Goal: Task Accomplishment & Management: Manage account settings

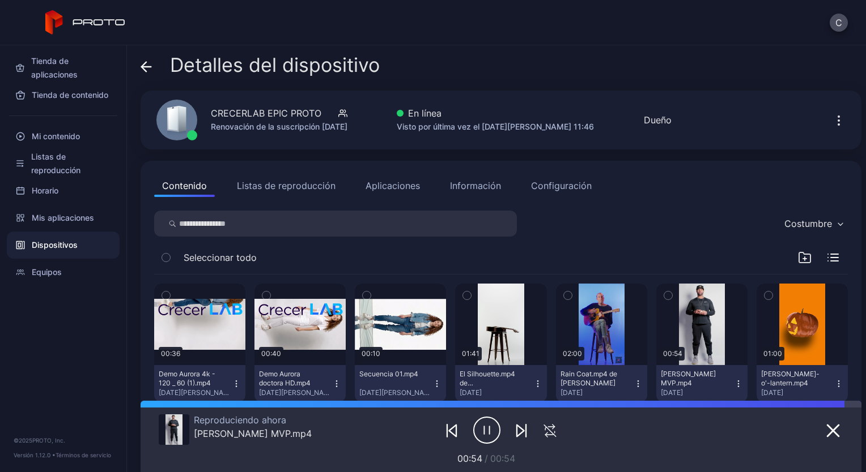
scroll to position [57, 0]
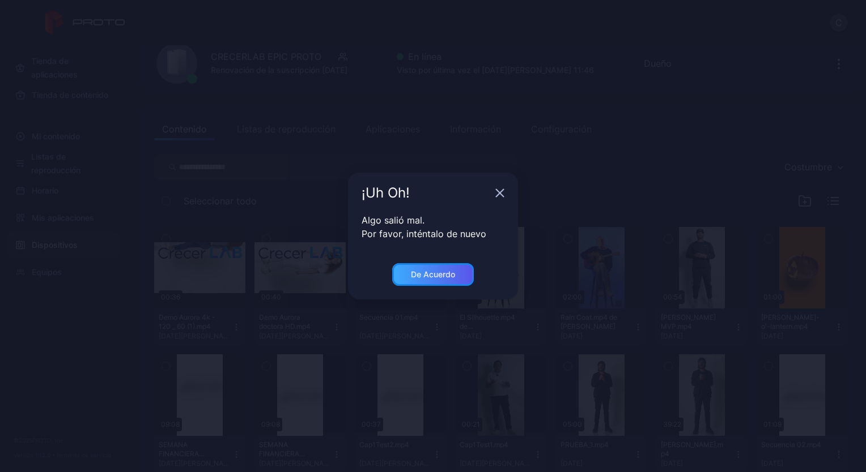
click at [433, 269] on div "De acuerdo" at bounding box center [433, 274] width 82 height 23
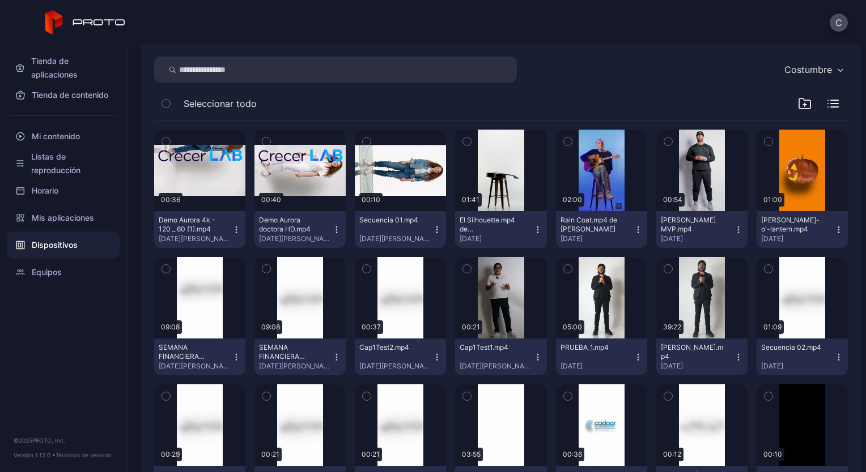
scroll to position [0, 0]
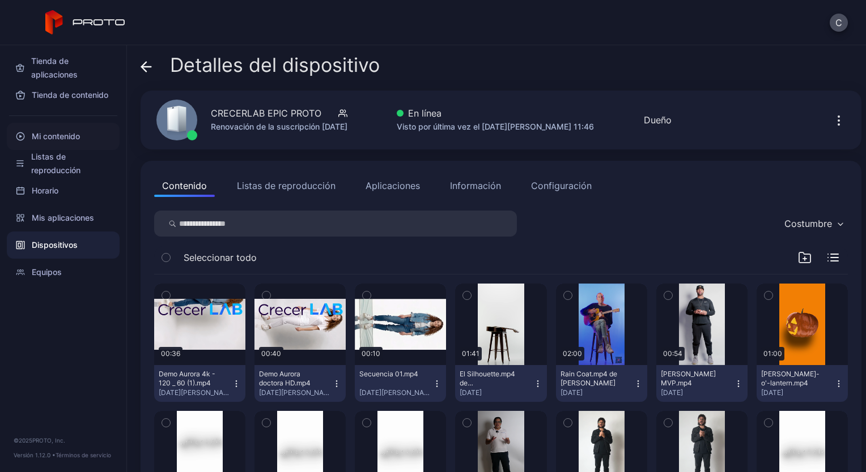
click at [70, 141] on font "Mi contenido" at bounding box center [56, 137] width 48 height 14
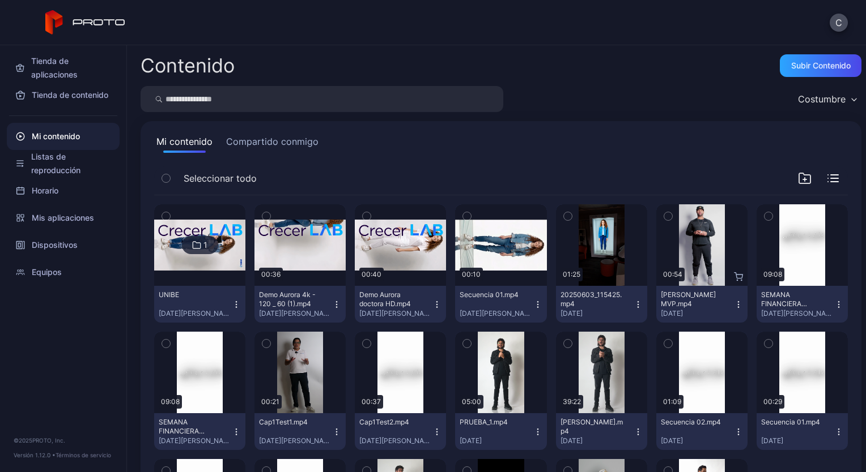
click at [220, 259] on img at bounding box center [199, 246] width 91 height 52
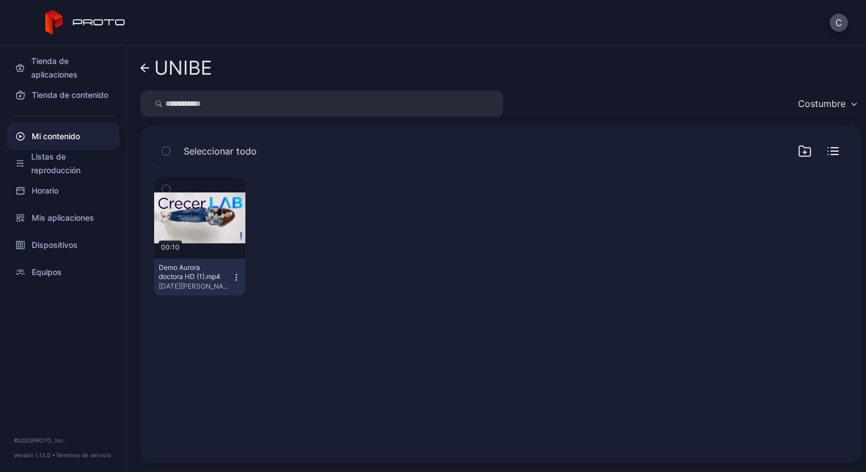
click at [232, 275] on icon "button" at bounding box center [236, 277] width 9 height 9
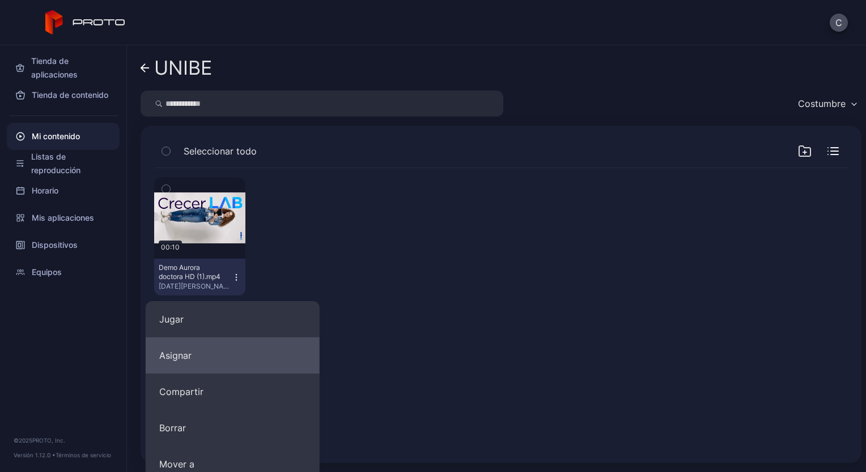
click at [190, 342] on button "Asignar" at bounding box center [233, 356] width 174 height 36
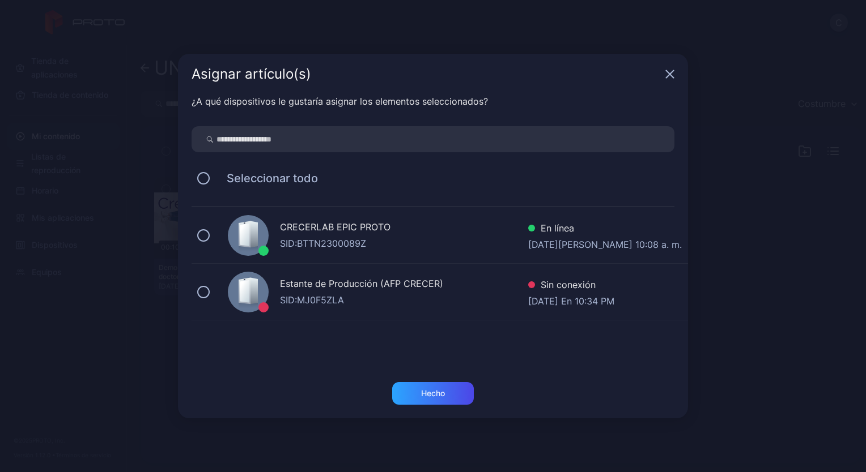
click at [219, 241] on div "CRECERLAB EPIC PROTO SID: BTTN2300089Z En línea 26 de agosto de 2025 a las 10:0…" at bounding box center [439, 235] width 496 height 57
click at [442, 399] on div "Hecho" at bounding box center [433, 393] width 82 height 23
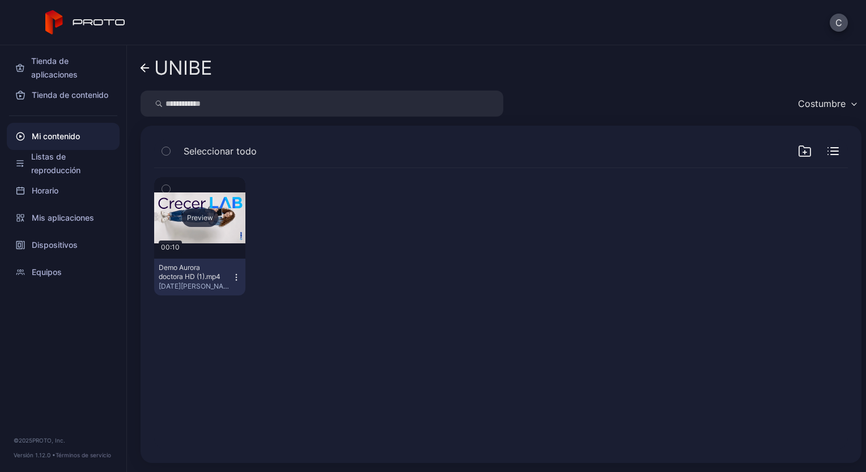
click at [196, 216] on div "Preview" at bounding box center [200, 218] width 36 height 18
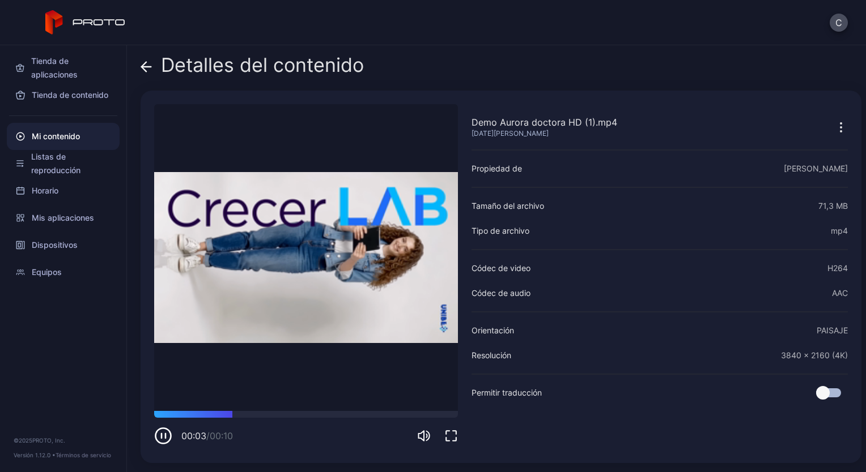
click at [161, 435] on icon "button" at bounding box center [161, 436] width 0 height 5
click at [70, 242] on font "Dispositivos" at bounding box center [55, 245] width 46 height 14
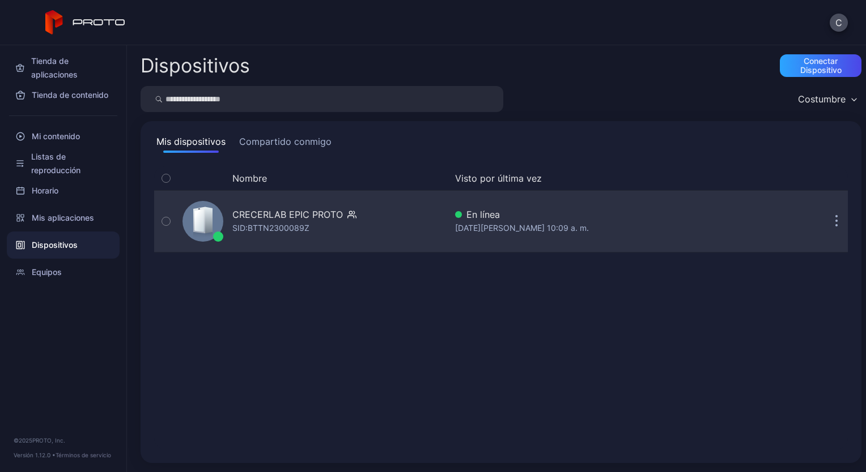
click at [233, 219] on div "CRECERLAB EPIC PROTO" at bounding box center [287, 215] width 110 height 14
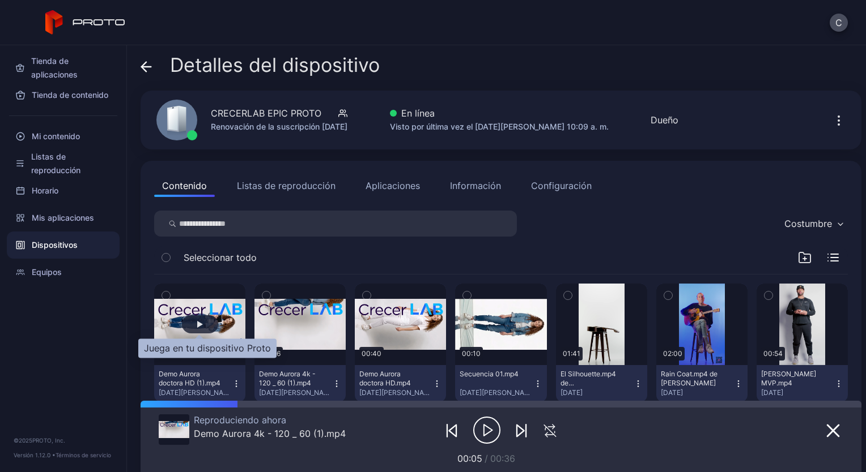
click at [202, 324] on div "button" at bounding box center [200, 325] width 36 height 18
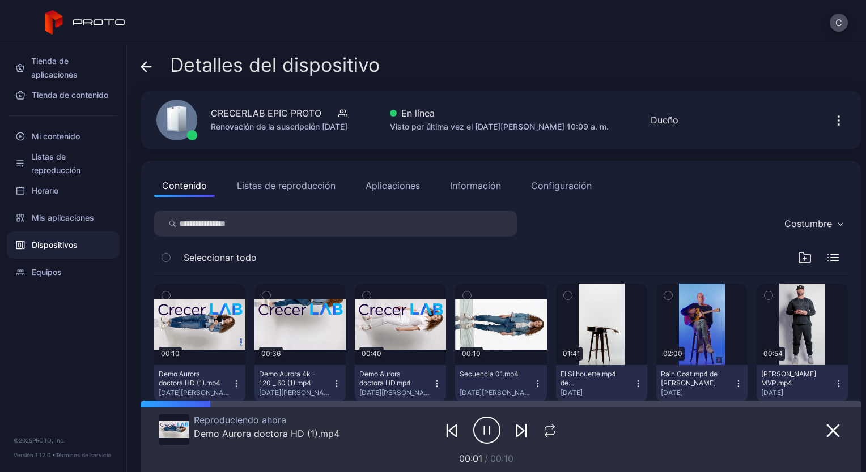
click at [473, 428] on icon "button" at bounding box center [486, 430] width 27 height 28
click at [482, 425] on icon "button" at bounding box center [486, 430] width 27 height 28
click at [479, 436] on icon "button" at bounding box center [486, 430] width 27 height 28
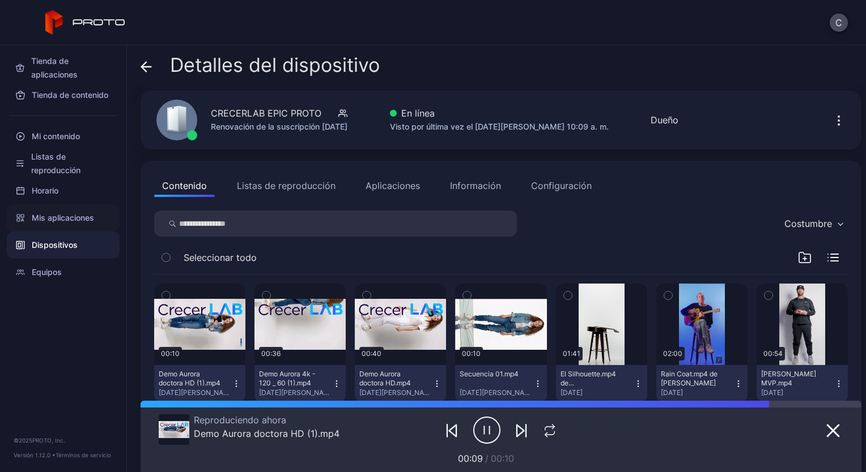
click at [73, 220] on font "Mis aplicaciones" at bounding box center [63, 218] width 62 height 14
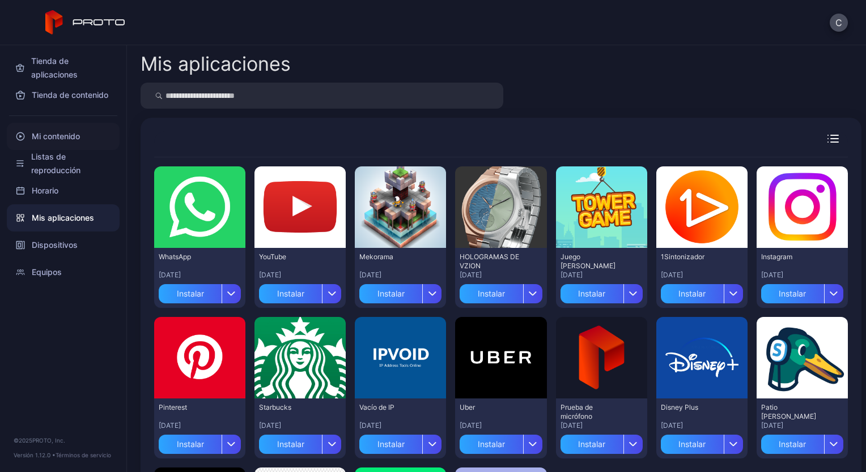
click at [76, 142] on font "Mi contenido" at bounding box center [56, 137] width 48 height 14
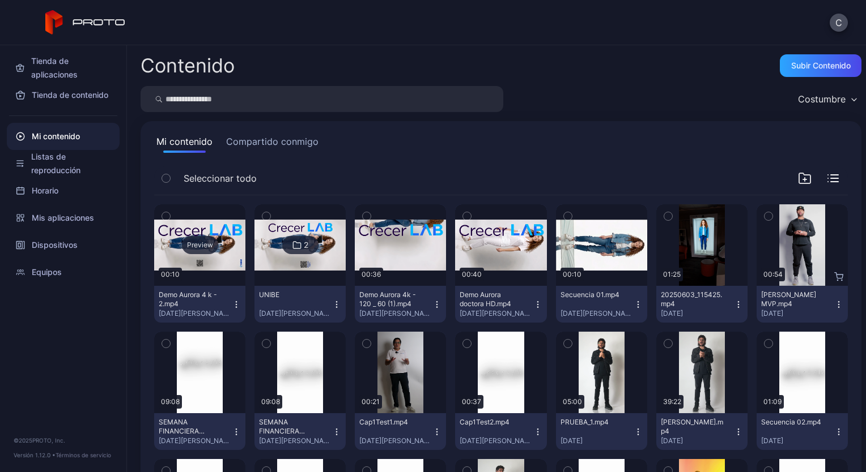
click at [206, 246] on div "Preview" at bounding box center [200, 245] width 36 height 18
click at [232, 301] on icon "button" at bounding box center [236, 304] width 9 height 9
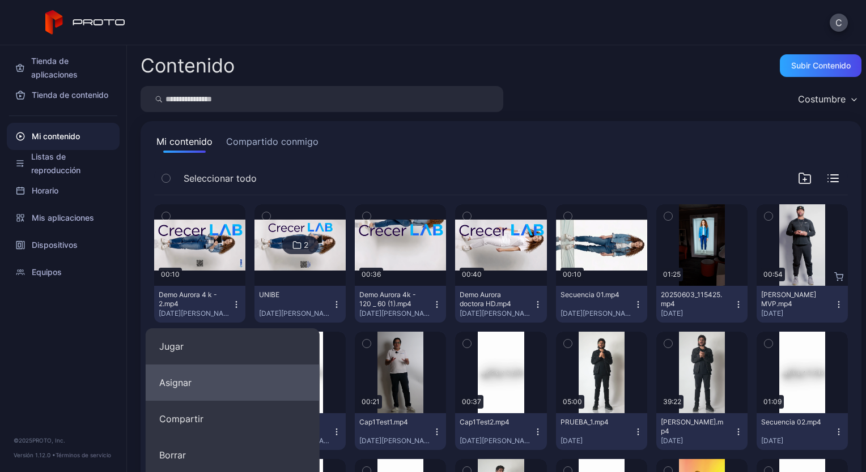
click at [188, 375] on button "Asignar" at bounding box center [233, 383] width 174 height 36
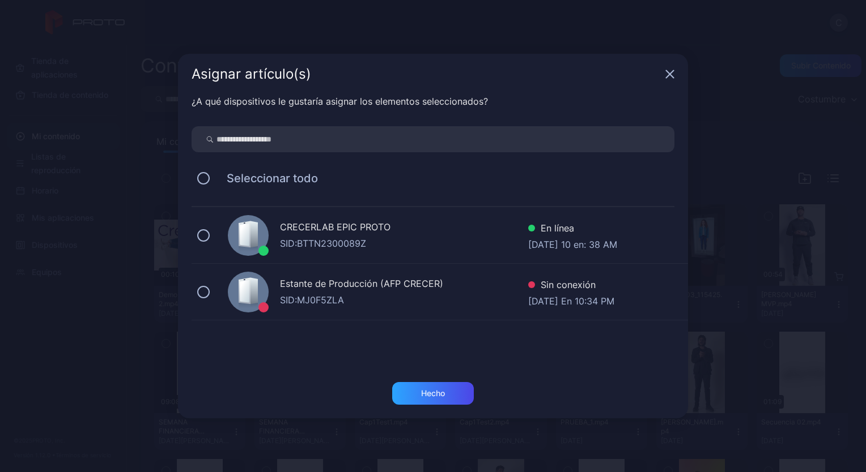
click at [216, 238] on div "CRECERLAB EPIC PROTO SID: BTTN2300089Z En línea Ago 26, 2025 10 en: 38 AM" at bounding box center [439, 235] width 496 height 57
click at [438, 401] on div "Hecho" at bounding box center [433, 393] width 82 height 23
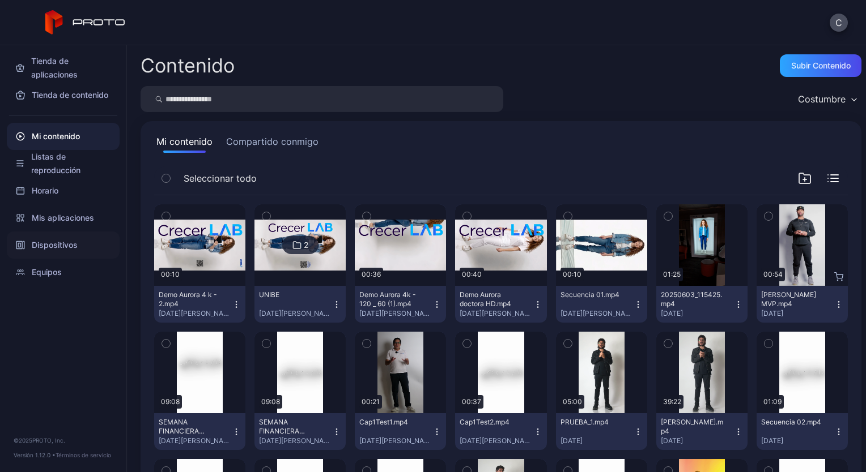
click at [52, 245] on font "Dispositivos" at bounding box center [55, 245] width 46 height 14
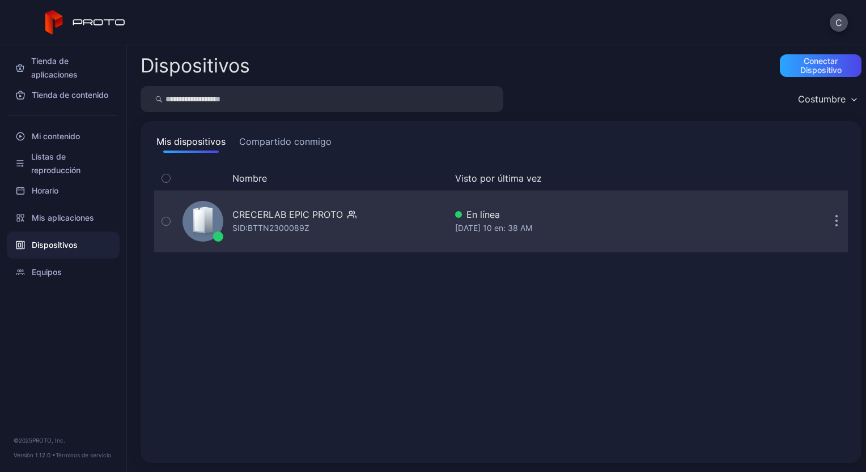
click at [229, 225] on div "CRECERLAB EPIC PROTO SID: BTTN2300089Z" at bounding box center [312, 221] width 268 height 57
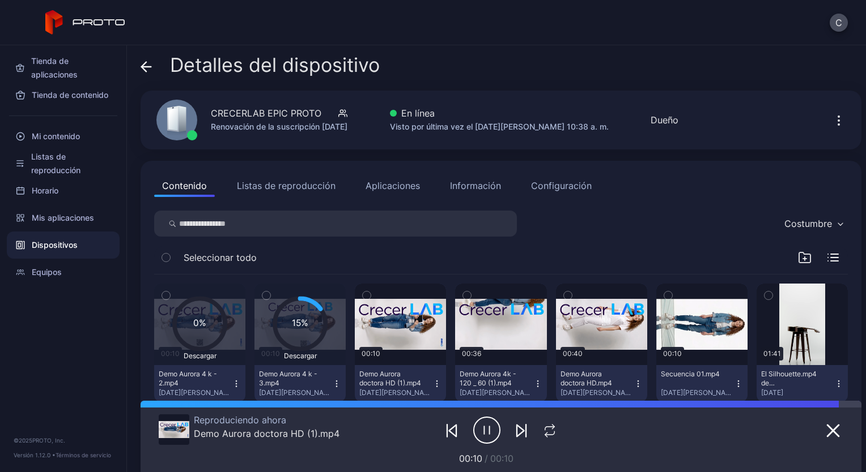
click at [479, 434] on icon "button" at bounding box center [486, 430] width 27 height 28
click at [296, 322] on text "15%" at bounding box center [300, 323] width 16 height 11
click at [476, 425] on icon "button" at bounding box center [486, 430] width 27 height 28
click at [280, 188] on button "Listas de reproducción" at bounding box center [286, 185] width 114 height 23
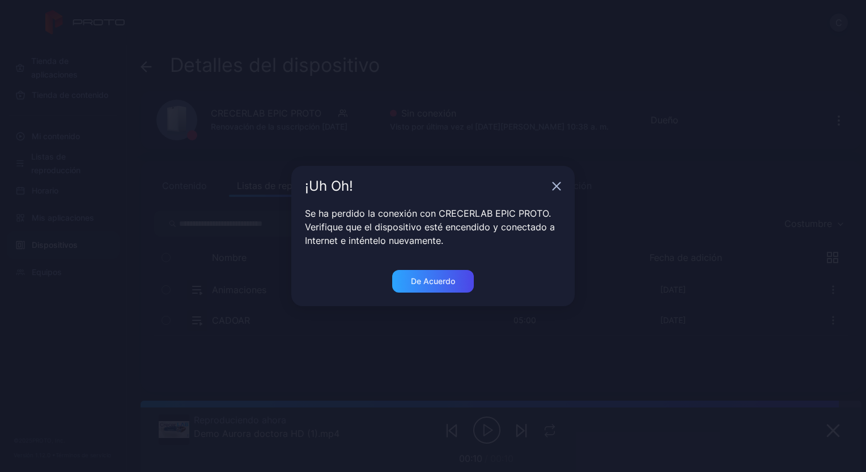
click at [195, 184] on body "C Tienda de aplicaciones Tienda de contenido Mi contenido Listas de reproducció…" at bounding box center [433, 236] width 866 height 472
click at [419, 282] on div "De acuerdo" at bounding box center [433, 281] width 44 height 9
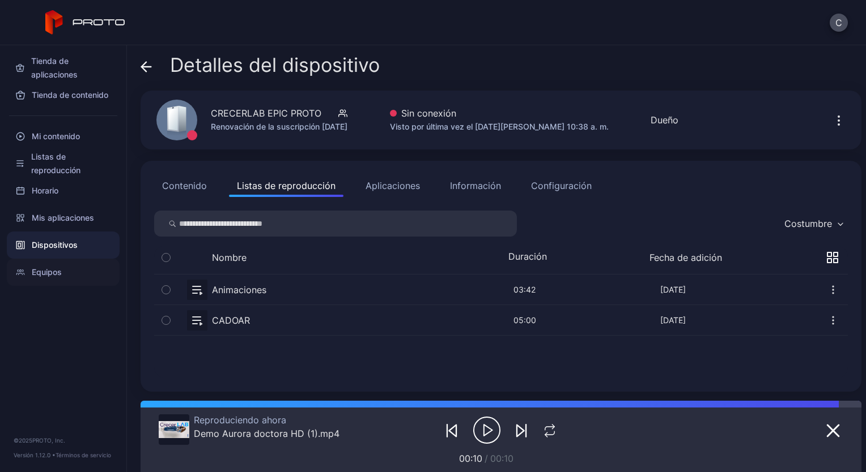
click at [45, 266] on font "Equipos" at bounding box center [47, 273] width 30 height 14
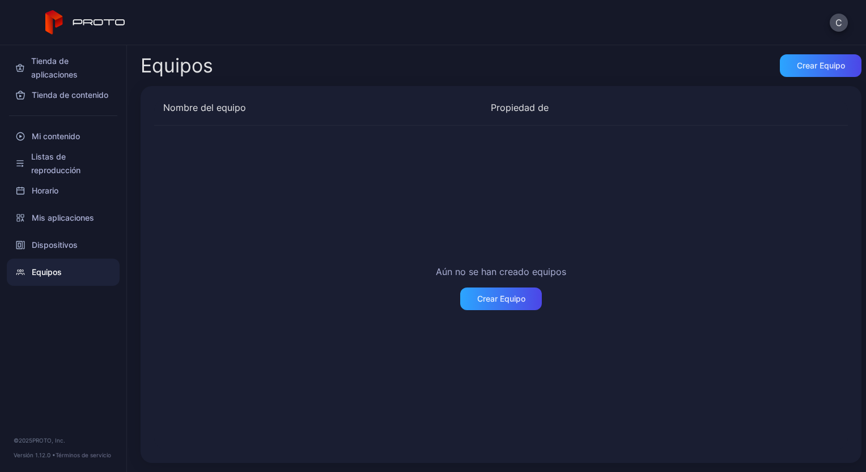
click at [41, 271] on font "Equipos" at bounding box center [47, 273] width 30 height 14
click at [52, 241] on font "Dispositivos" at bounding box center [55, 245] width 46 height 14
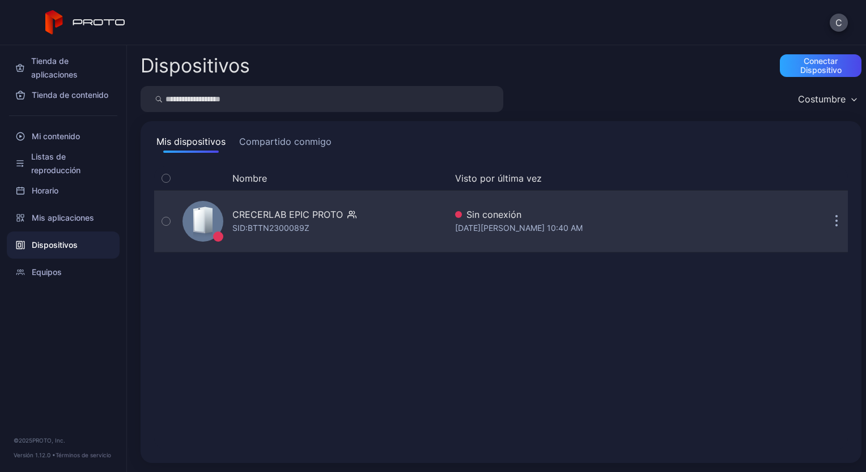
click at [254, 227] on div "SID: BTTN2300089Z" at bounding box center [270, 229] width 77 height 14
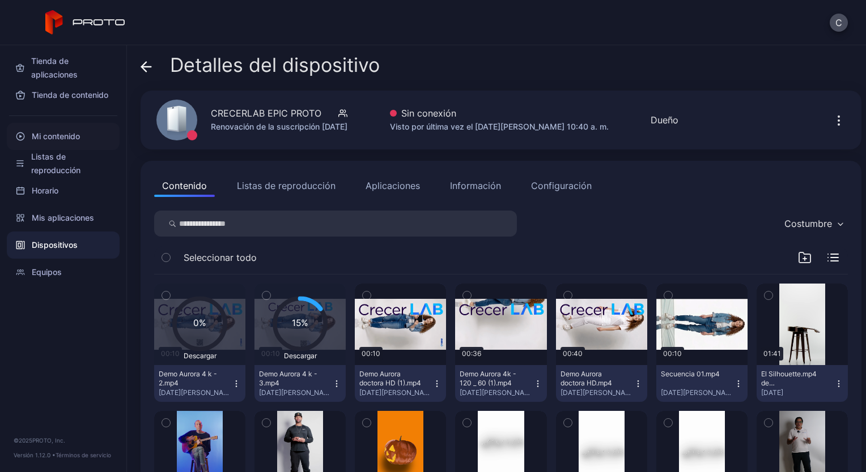
click at [67, 136] on font "Mi contenido" at bounding box center [56, 137] width 48 height 14
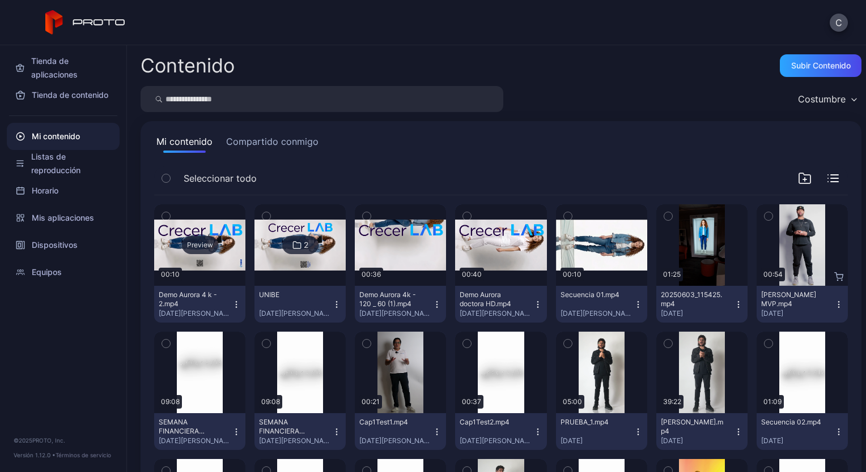
click at [199, 244] on div "Preview" at bounding box center [200, 245] width 36 height 18
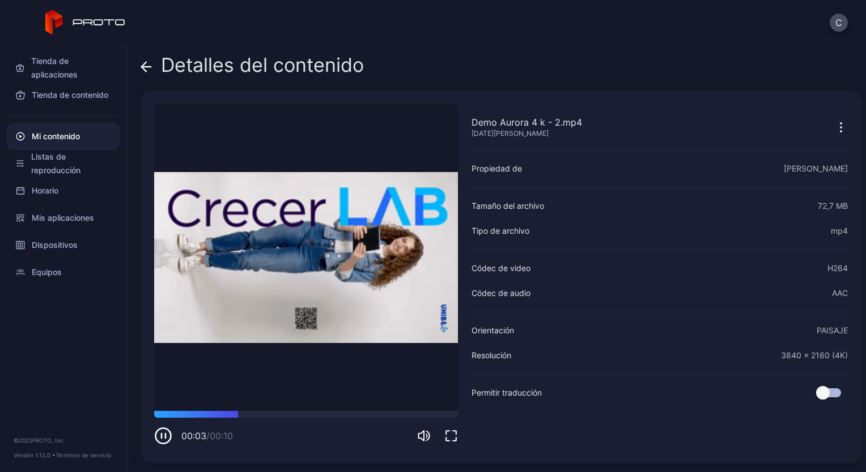
click at [163, 437] on icon "button" at bounding box center [163, 436] width 18 height 18
click at [163, 437] on icon "button" at bounding box center [163, 436] width 5 height 6
click at [163, 437] on icon "button" at bounding box center [163, 436] width 18 height 18
click at [54, 154] on font "Listas de reproducción" at bounding box center [70, 163] width 79 height 27
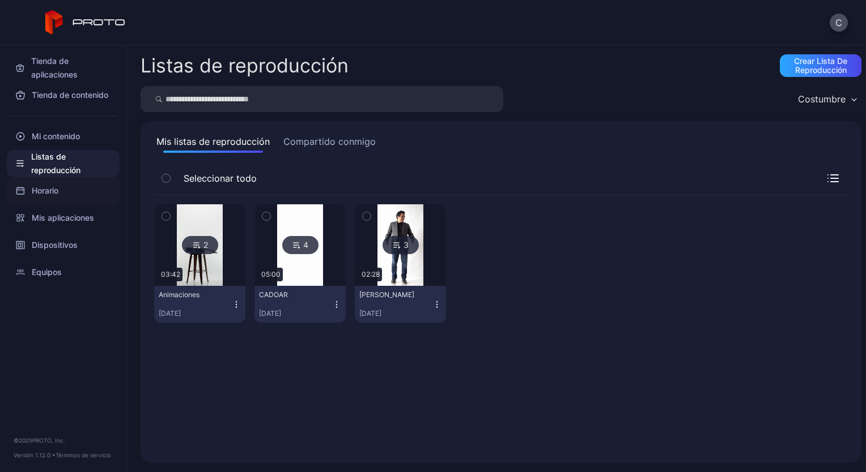
click at [37, 186] on font "Horario" at bounding box center [45, 191] width 27 height 14
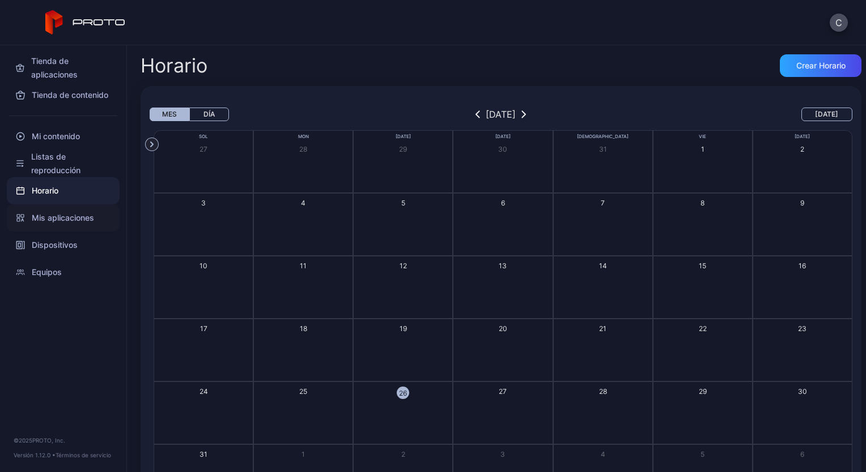
click at [41, 214] on font "Mis aplicaciones" at bounding box center [63, 218] width 62 height 14
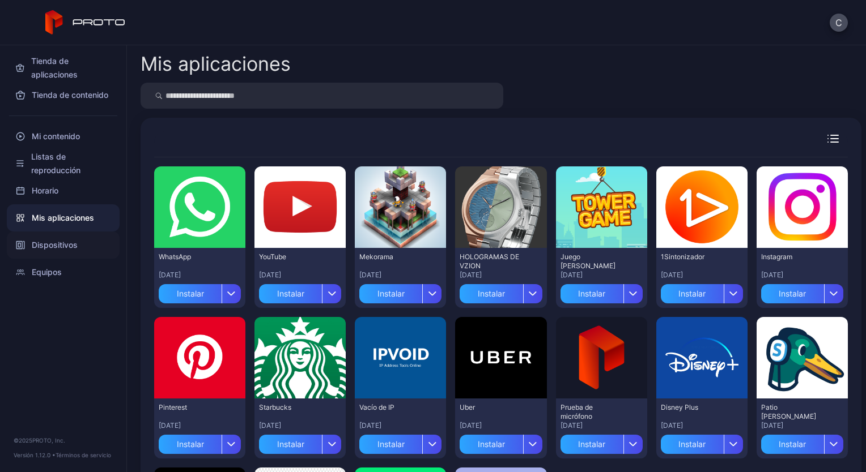
click at [43, 237] on div "Dispositivos" at bounding box center [63, 245] width 113 height 27
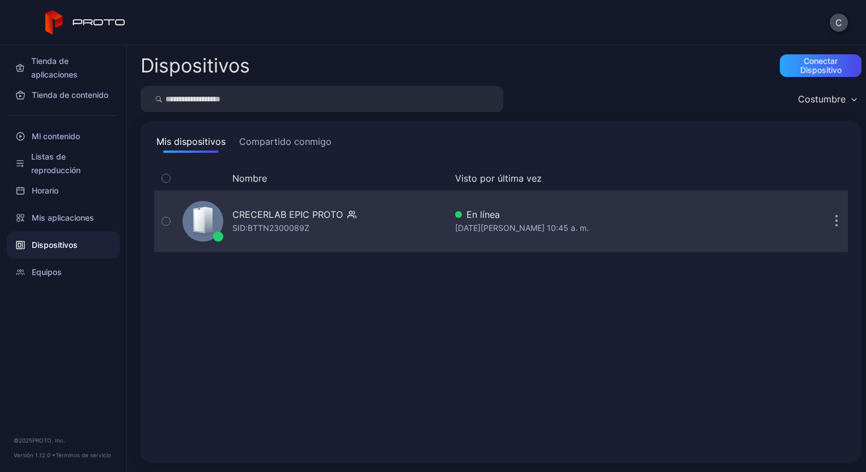
click at [261, 222] on div "SID: BTTN2300089Z" at bounding box center [270, 229] width 77 height 14
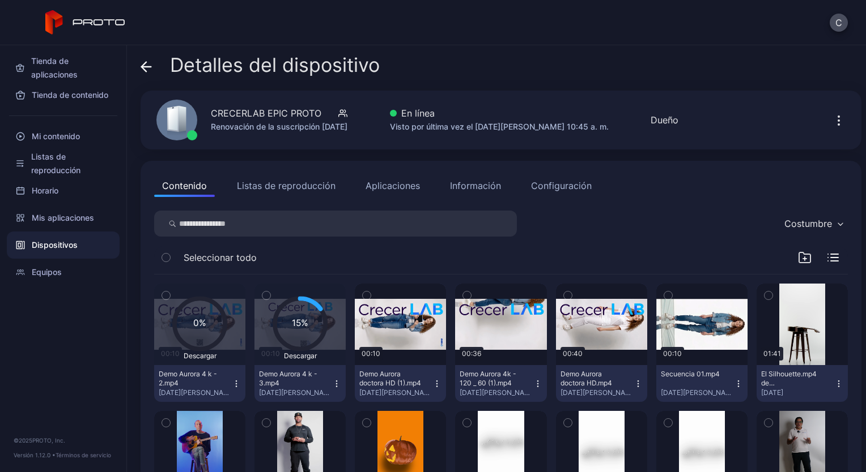
click at [201, 331] on icon at bounding box center [199, 324] width 50 height 50
click at [295, 327] on text "15%" at bounding box center [300, 323] width 16 height 11
click at [301, 353] on div "Descargar" at bounding box center [299, 355] width 55 height 9
click at [65, 130] on font "Mi contenido" at bounding box center [56, 137] width 48 height 14
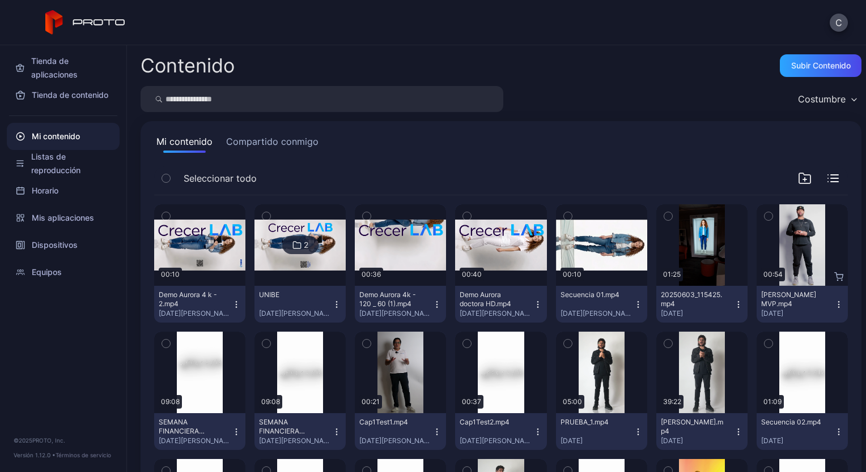
click at [318, 262] on img at bounding box center [299, 246] width 91 height 52
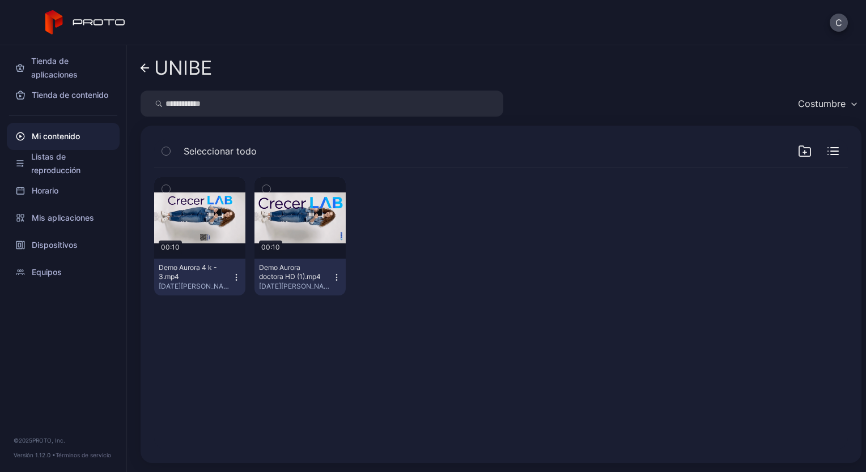
click at [140, 72] on icon at bounding box center [144, 68] width 9 height 10
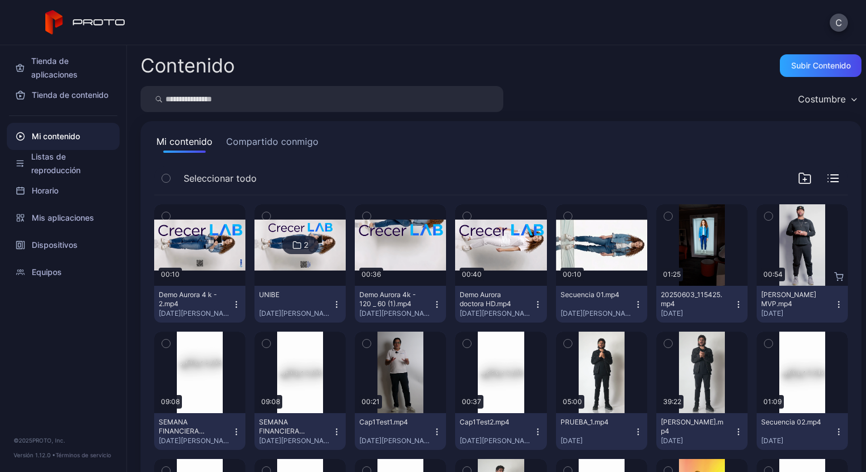
click at [304, 257] on img at bounding box center [299, 246] width 91 height 52
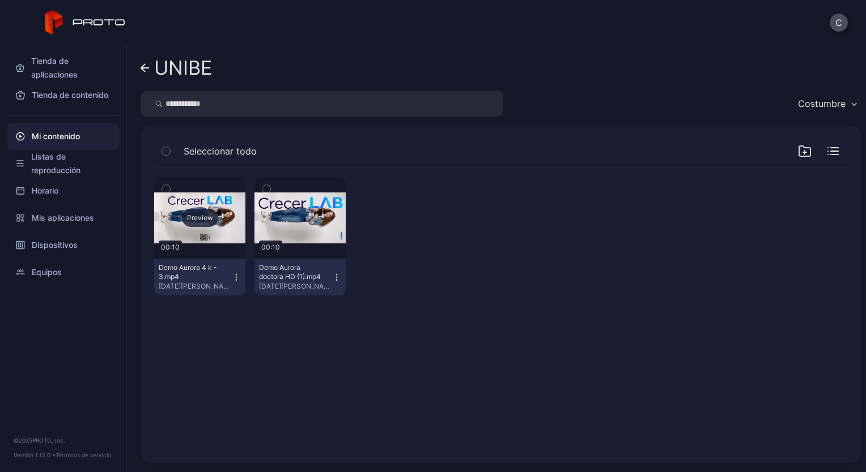
click at [200, 214] on div "Preview" at bounding box center [200, 218] width 36 height 18
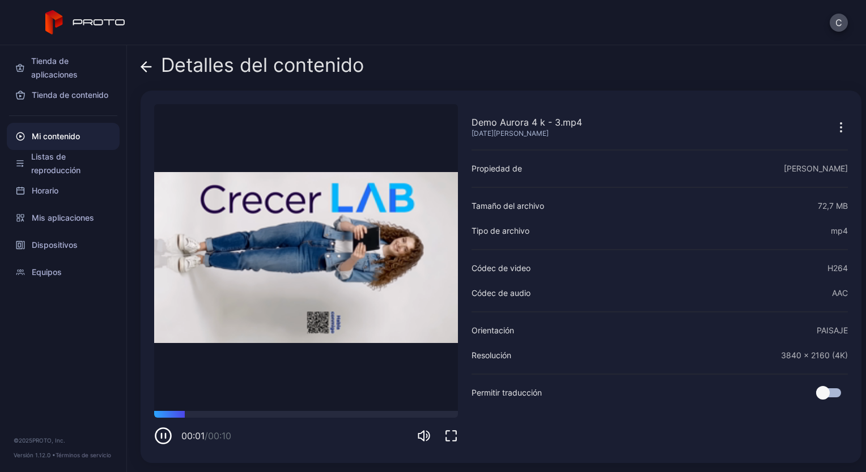
click at [323, 265] on video "Lo sentimos, tu navegador no admite vídeos incrustados" at bounding box center [306, 257] width 304 height 307
click at [840, 123] on icon "button" at bounding box center [840, 123] width 1 height 1
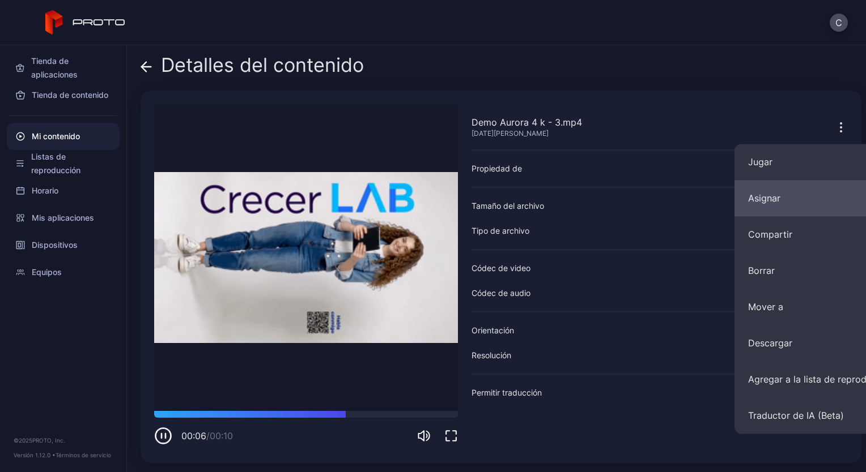
click at [780, 194] on button "Asignar" at bounding box center [821, 198] width 174 height 36
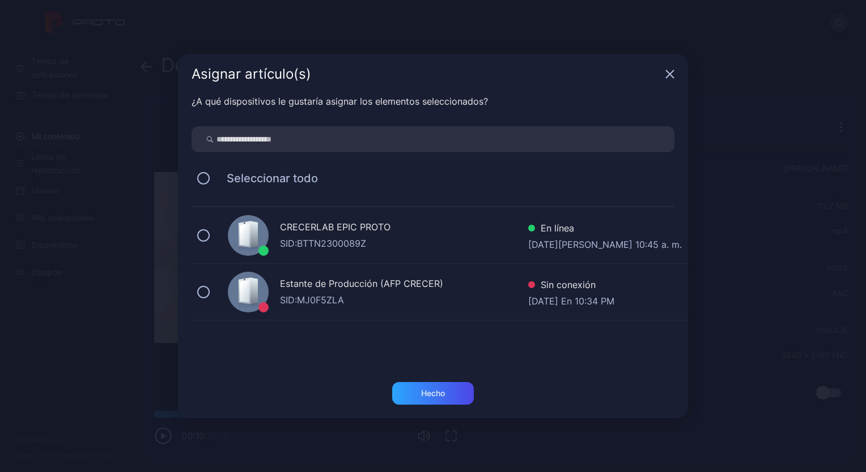
click at [295, 244] on div "SID: BTTN2300089Z" at bounding box center [404, 244] width 248 height 14
click at [425, 396] on div "Hecho" at bounding box center [433, 393] width 24 height 9
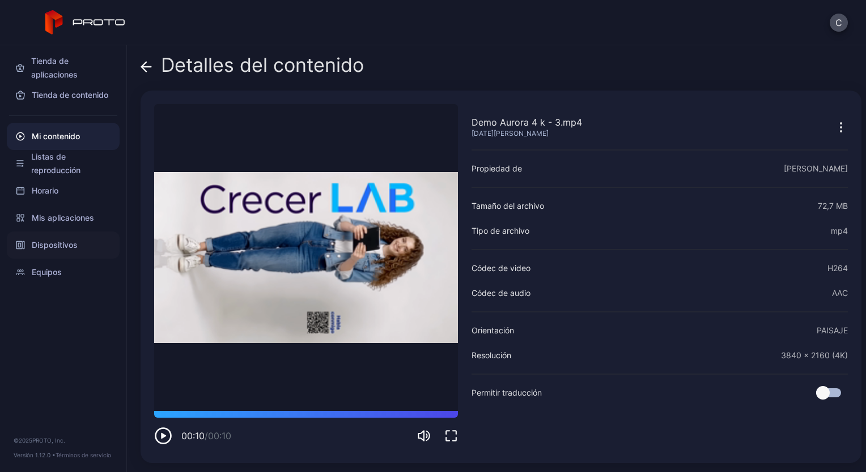
click at [69, 241] on font "Dispositivos" at bounding box center [55, 245] width 46 height 14
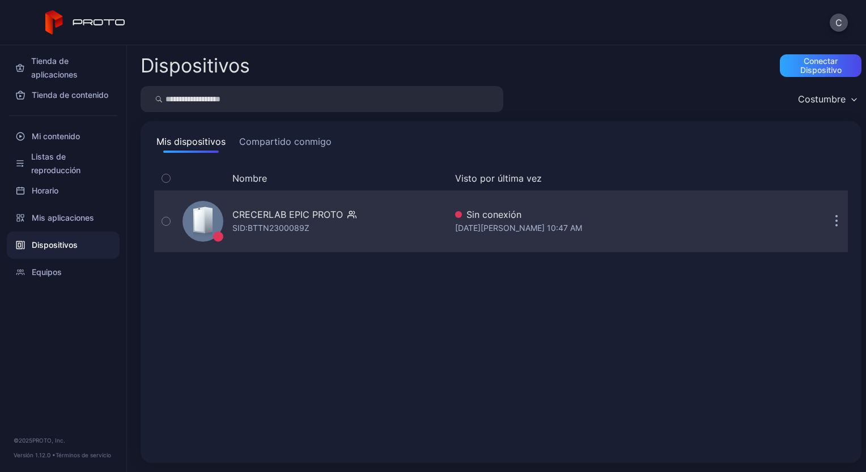
click at [261, 223] on div "SID: BTTN2300089Z" at bounding box center [270, 229] width 77 height 14
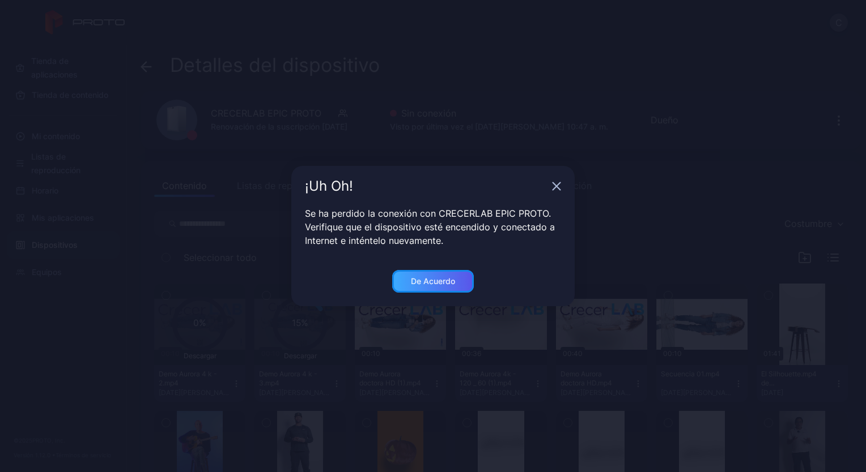
click at [426, 278] on div "De acuerdo" at bounding box center [433, 281] width 44 height 9
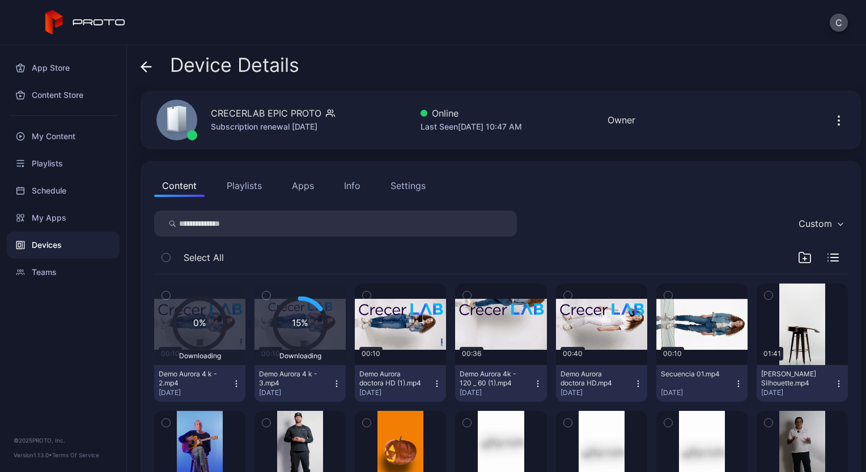
click at [237, 382] on icon "button" at bounding box center [236, 384] width 9 height 9
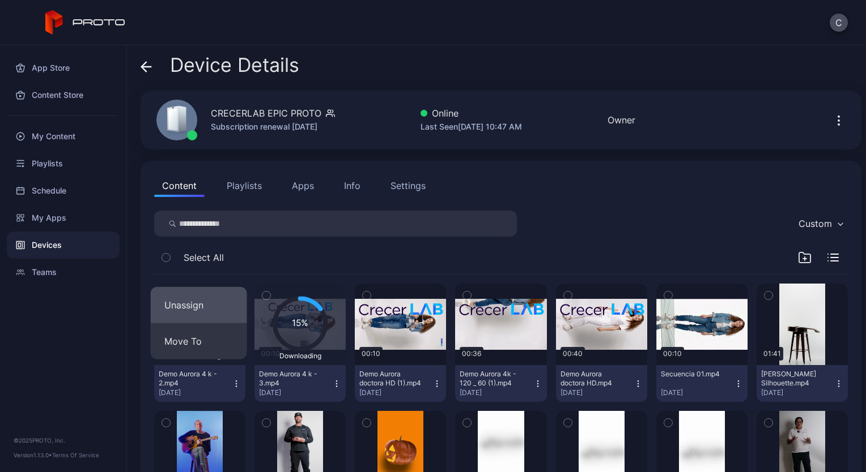
click at [193, 308] on button "Unassign" at bounding box center [199, 305] width 96 height 36
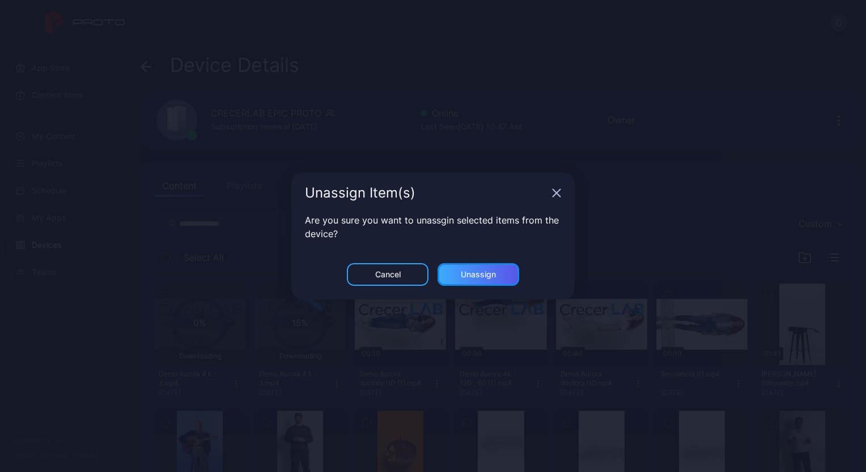
click at [472, 280] on div "Unassign" at bounding box center [478, 274] width 82 height 23
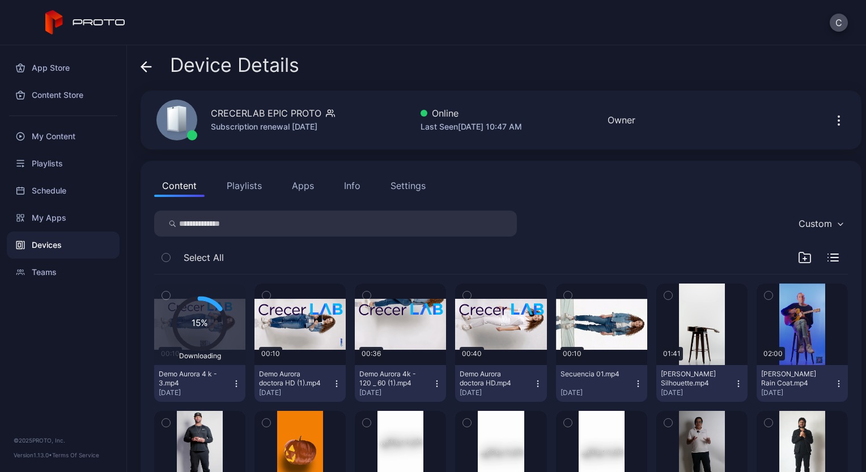
click at [236, 384] on icon "button" at bounding box center [236, 384] width 1 height 1
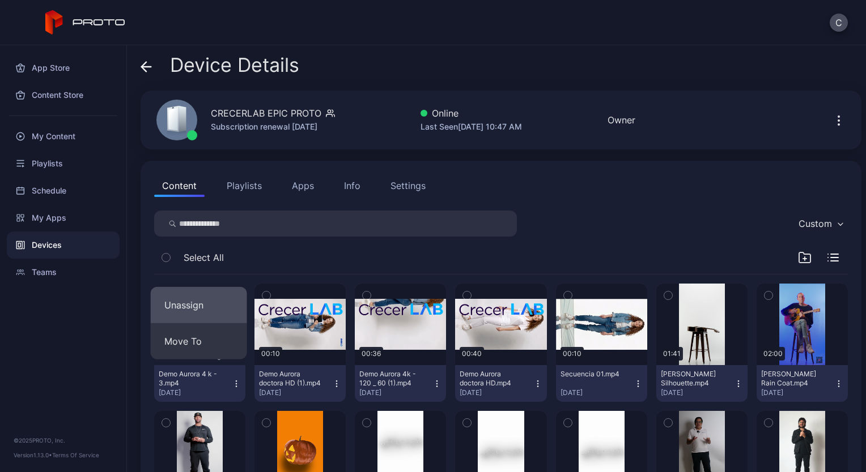
click at [189, 309] on button "Unassign" at bounding box center [199, 305] width 96 height 36
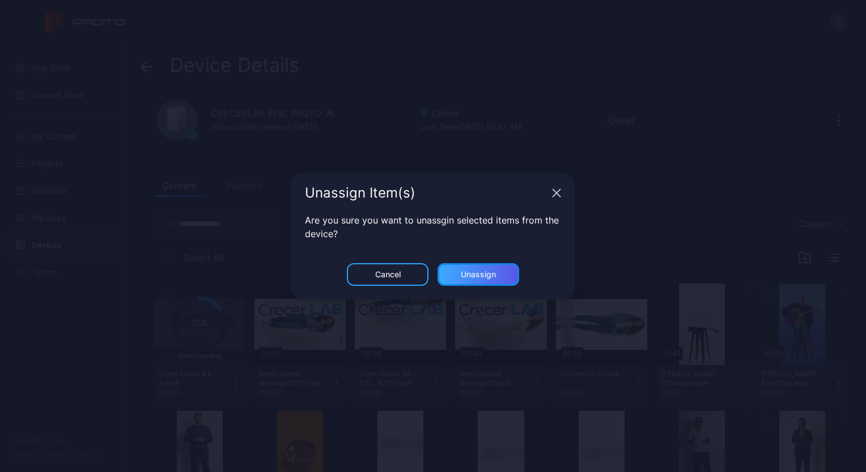
click at [483, 276] on div "Unassign" at bounding box center [478, 274] width 35 height 9
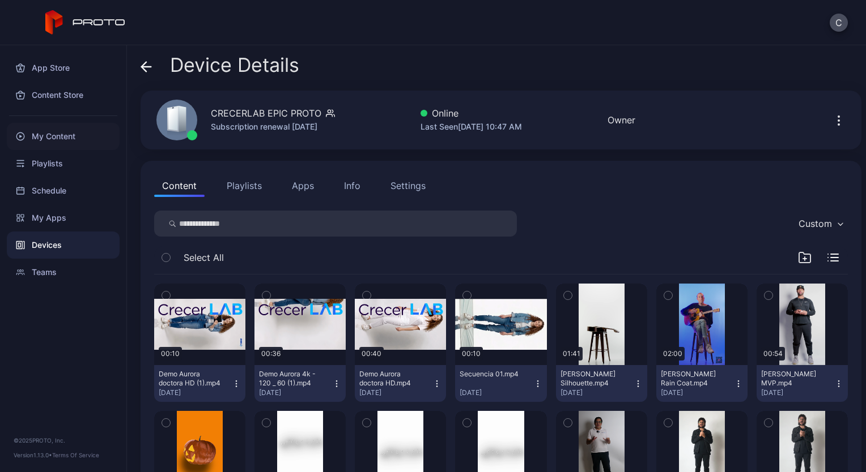
click at [54, 142] on div "My Content" at bounding box center [63, 136] width 113 height 27
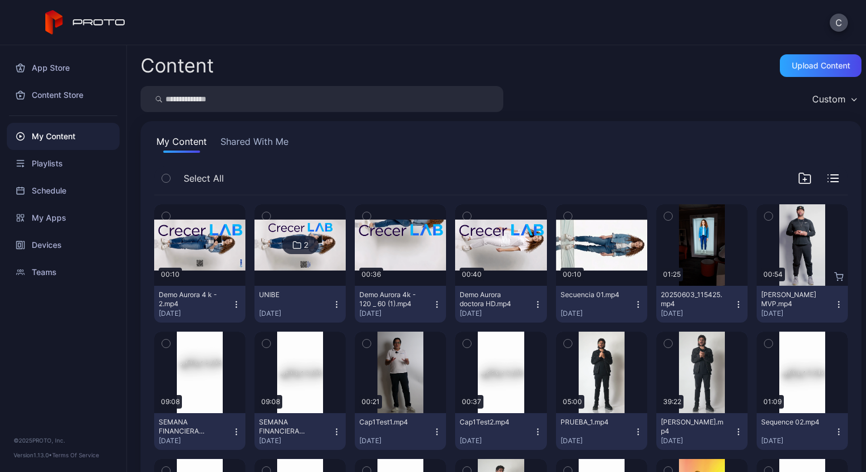
click at [315, 255] on img at bounding box center [299, 246] width 91 height 52
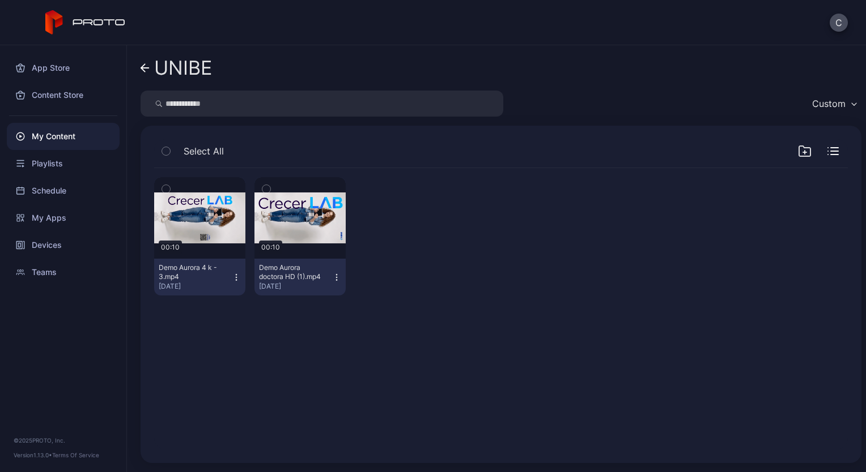
click at [236, 274] on icon "button" at bounding box center [236, 274] width 1 height 1
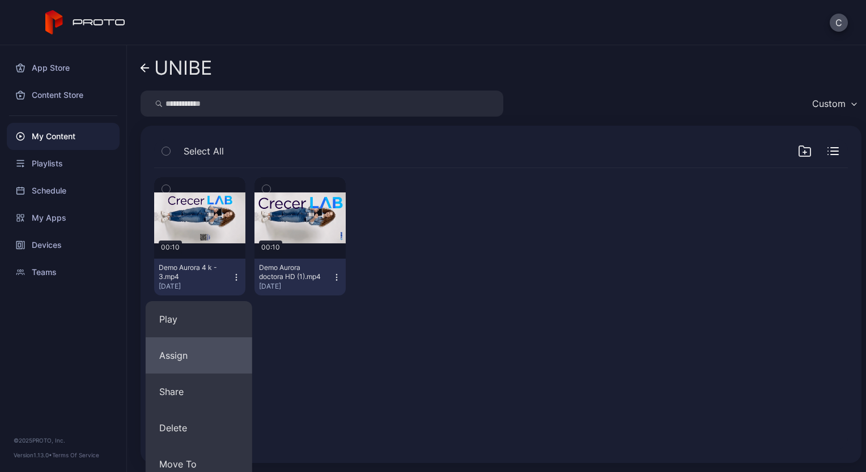
click at [198, 350] on button "Assign" at bounding box center [199, 356] width 107 height 36
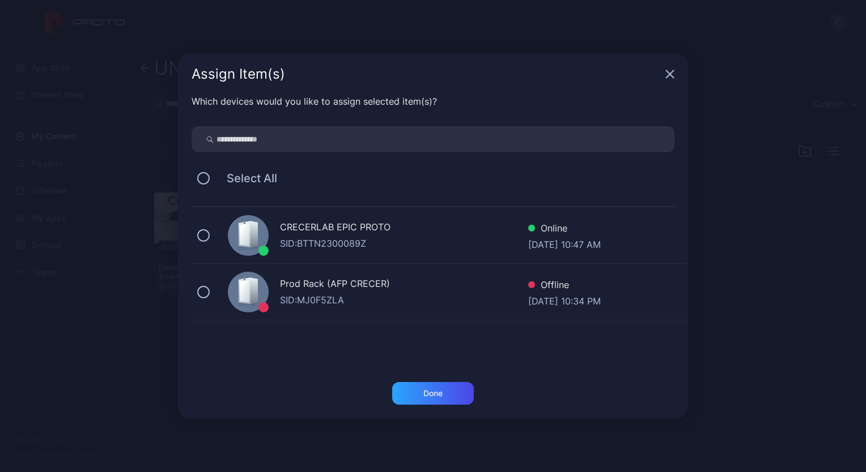
click at [310, 240] on div "SID: BTTN2300089Z" at bounding box center [404, 244] width 248 height 14
click at [421, 391] on div "Done" at bounding box center [433, 393] width 82 height 23
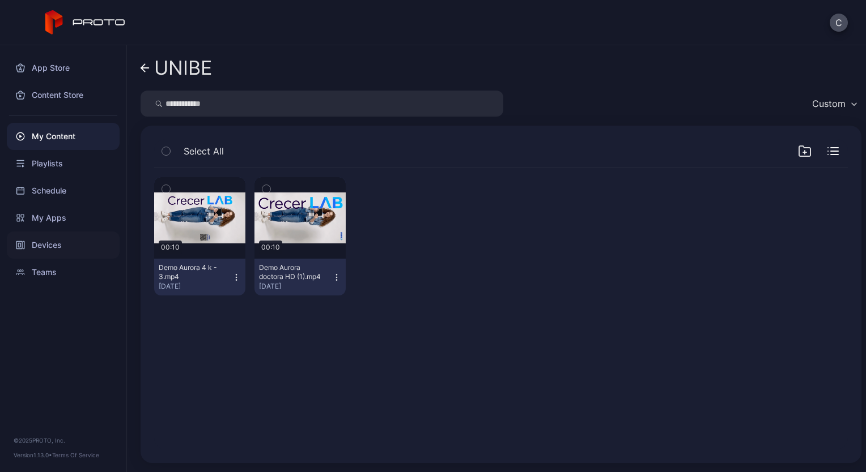
click at [52, 245] on div "Devices" at bounding box center [63, 245] width 113 height 27
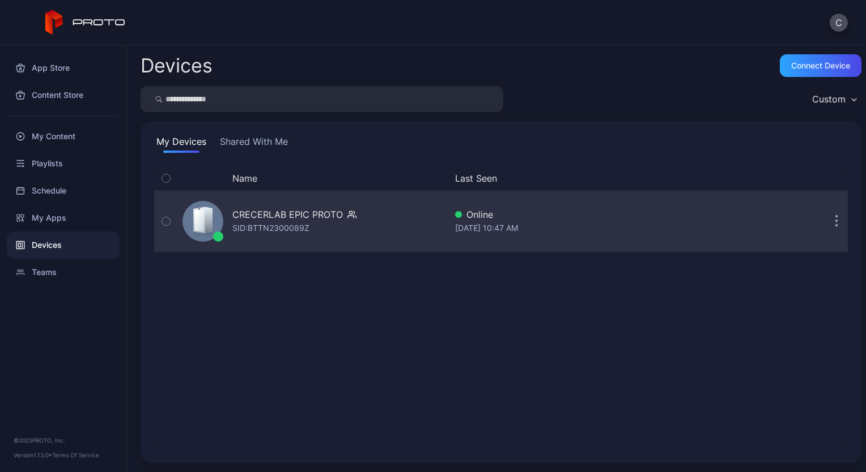
click at [227, 212] on div "CRECERLAB EPIC PROTO SID: BTTN2300089Z" at bounding box center [312, 221] width 268 height 57
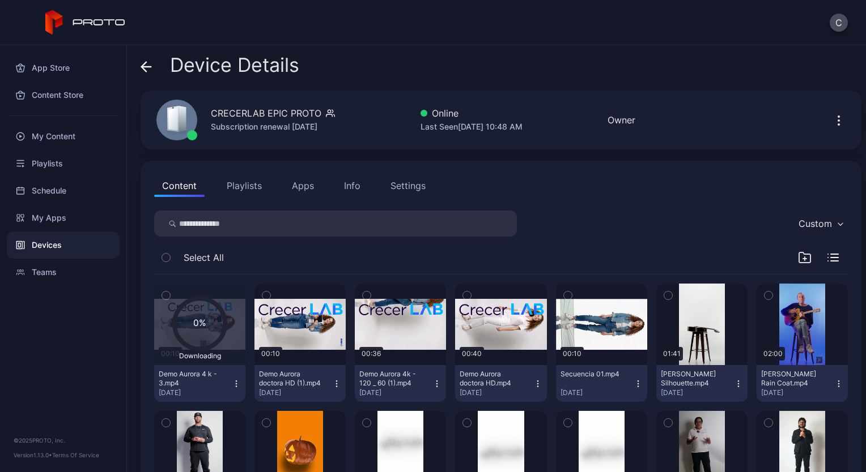
click at [236, 385] on icon "button" at bounding box center [236, 384] width 9 height 9
click at [75, 137] on div "My Content" at bounding box center [63, 136] width 113 height 27
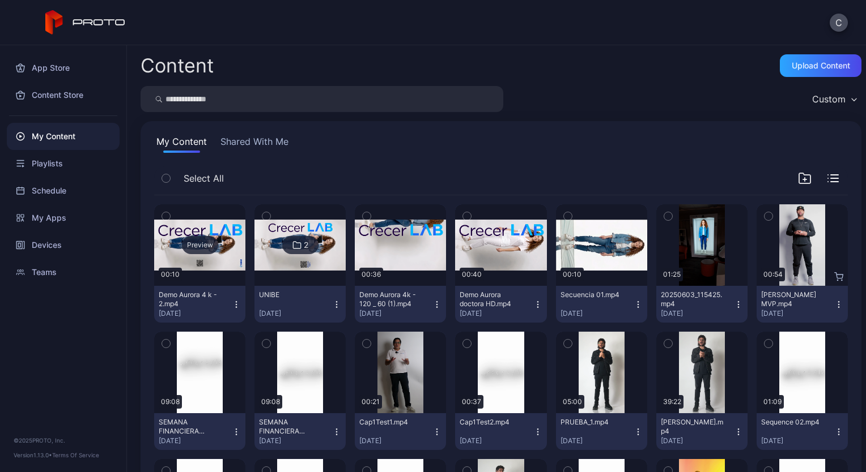
click at [201, 244] on div "Preview" at bounding box center [200, 245] width 36 height 18
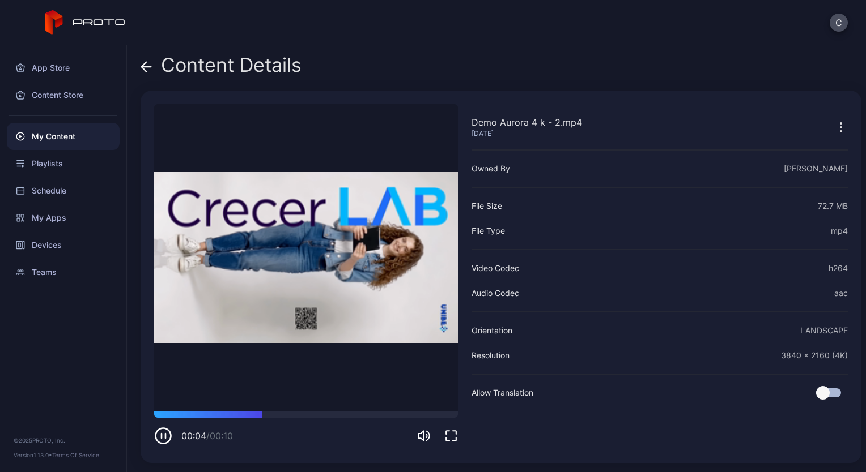
click at [834, 124] on icon "button" at bounding box center [841, 128] width 14 height 14
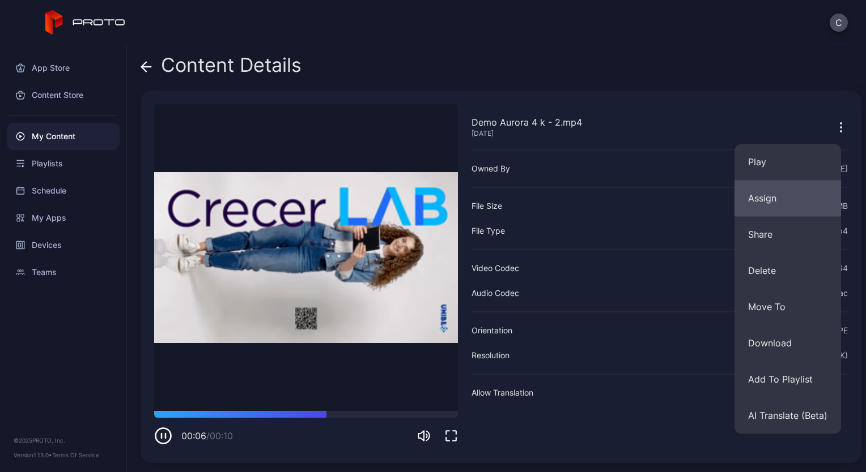
click at [769, 207] on button "Assign" at bounding box center [787, 198] width 107 height 36
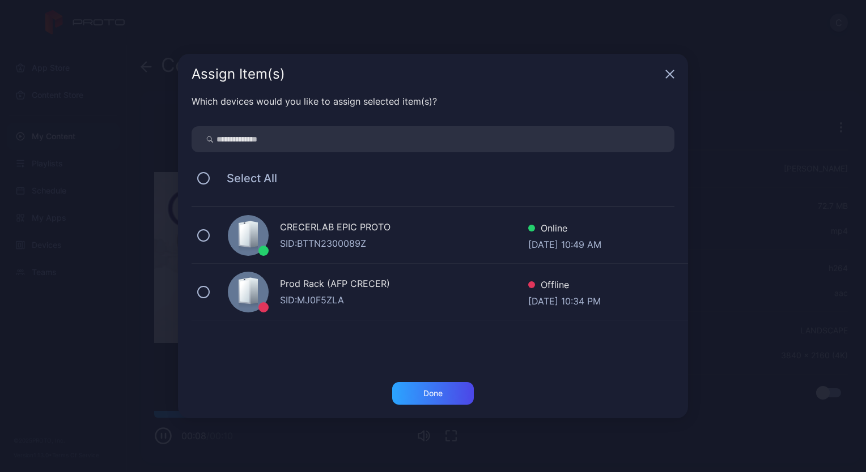
click at [370, 237] on div "SID: BTTN2300089Z" at bounding box center [404, 244] width 248 height 14
click at [418, 395] on div "Done" at bounding box center [433, 393] width 82 height 23
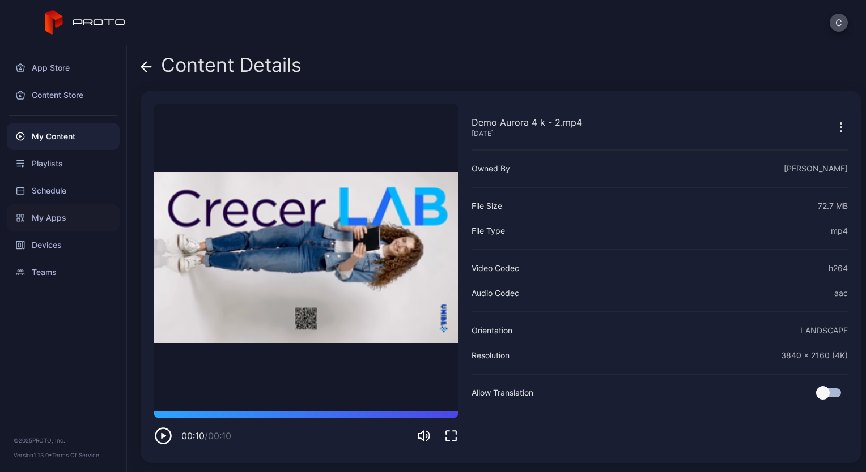
click at [50, 218] on div "My Apps" at bounding box center [63, 218] width 113 height 27
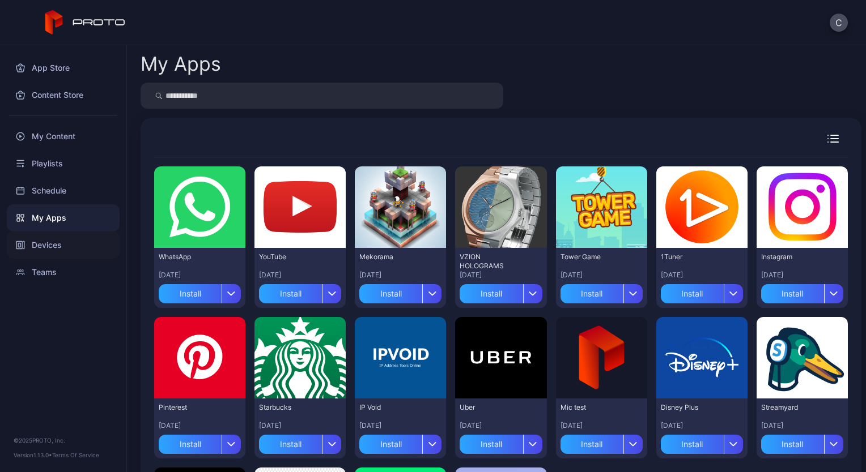
click at [39, 242] on div "Devices" at bounding box center [63, 245] width 113 height 27
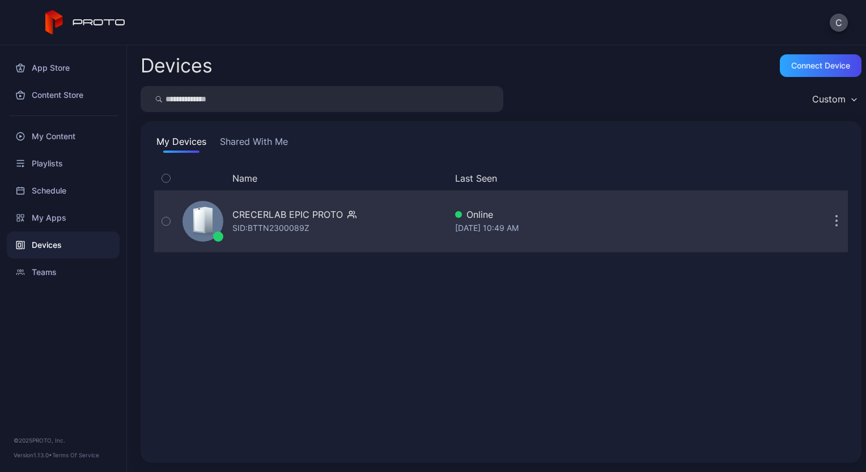
click at [245, 222] on div "SID: BTTN2300089Z" at bounding box center [270, 229] width 77 height 14
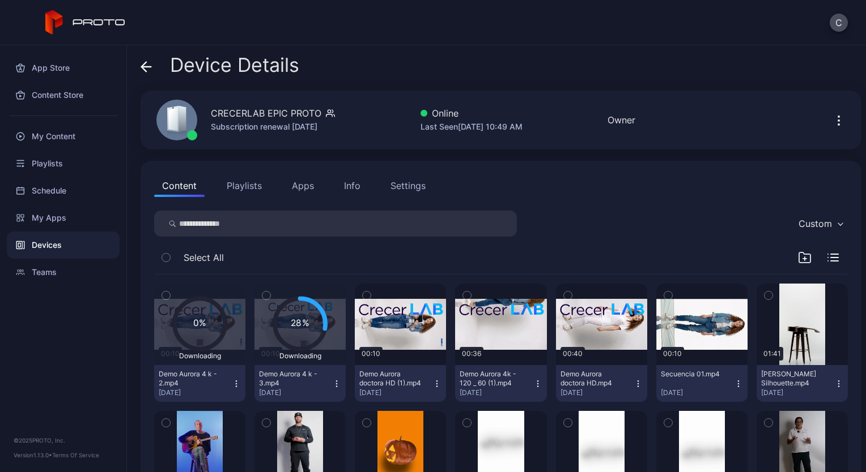
click at [232, 382] on icon "button" at bounding box center [236, 384] width 9 height 9
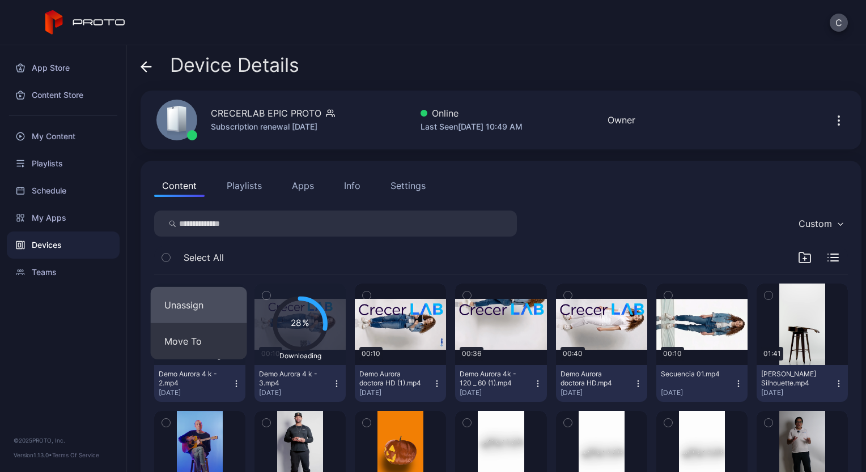
click at [192, 300] on button "Unassign" at bounding box center [199, 305] width 96 height 36
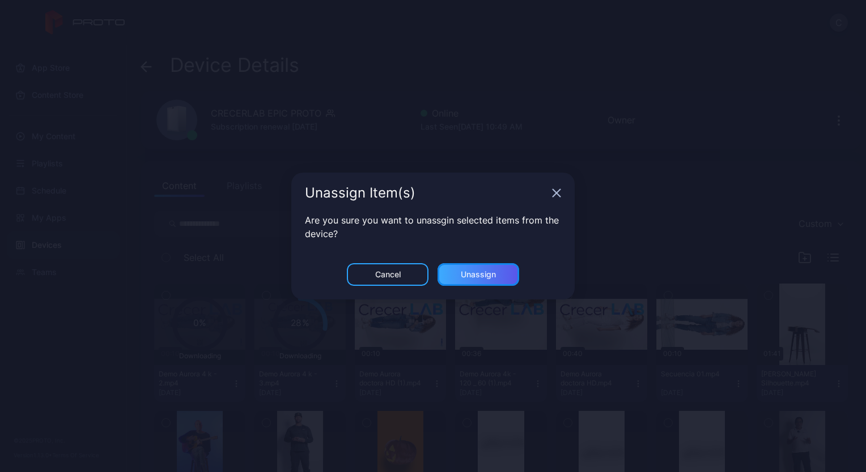
click at [505, 274] on div "Unassign" at bounding box center [478, 274] width 82 height 23
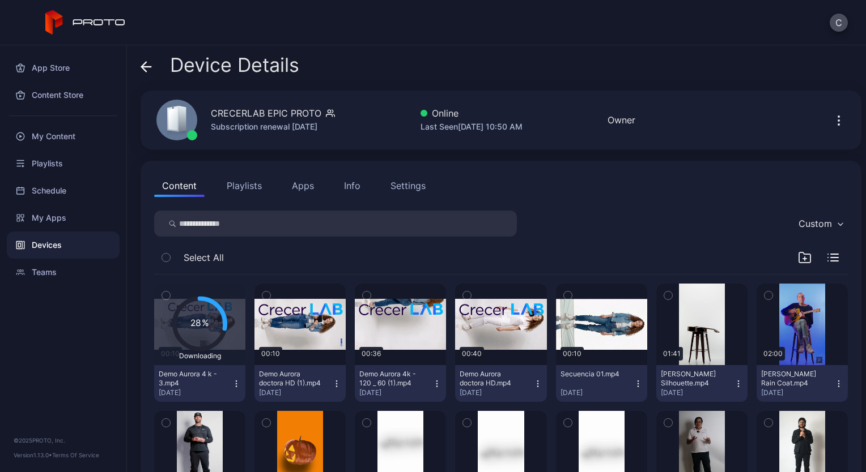
click at [174, 323] on icon at bounding box center [199, 324] width 50 height 50
click at [235, 377] on button "Demo Aurora 4 k - 3.mp4 [DATE]" at bounding box center [199, 383] width 91 height 37
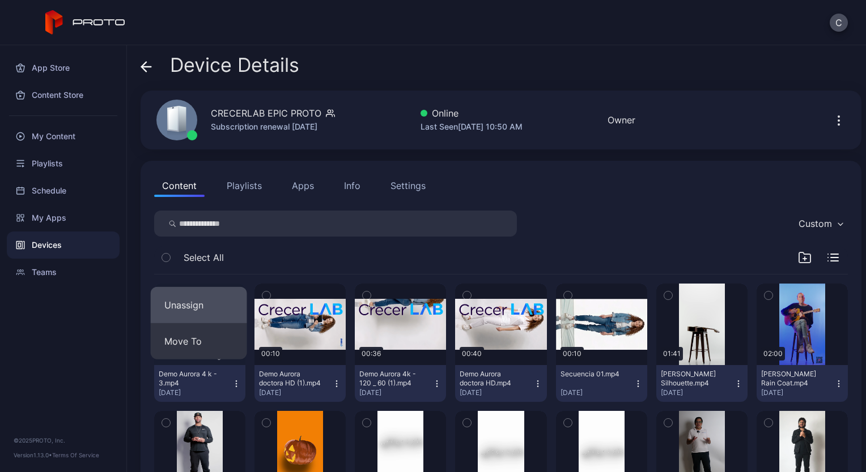
click at [191, 305] on button "Unassign" at bounding box center [199, 305] width 96 height 36
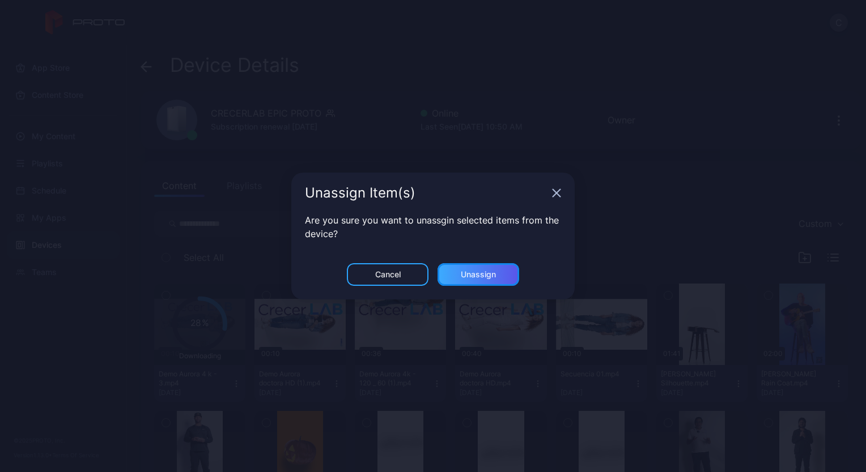
click at [462, 274] on div "Unassign" at bounding box center [478, 274] width 35 height 9
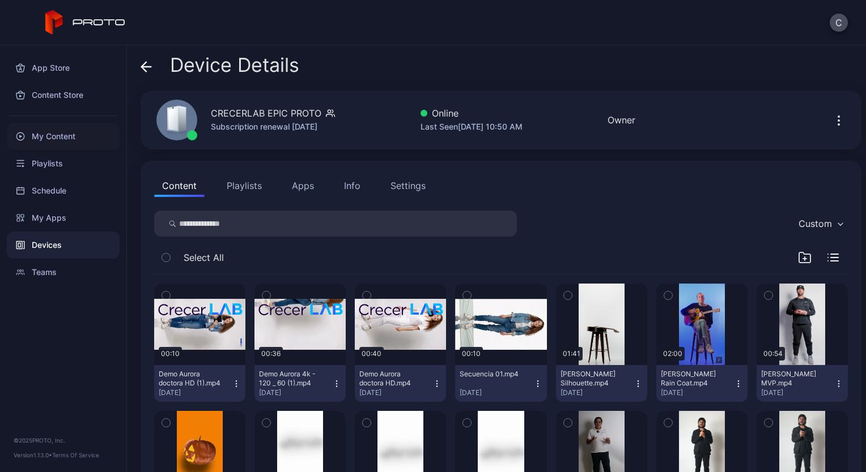
click at [69, 139] on div "My Content" at bounding box center [63, 136] width 113 height 27
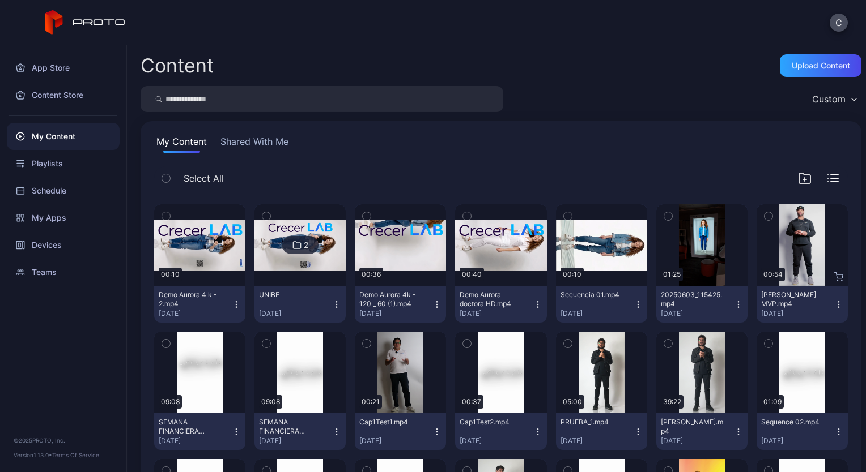
click at [311, 256] on img at bounding box center [299, 246] width 91 height 52
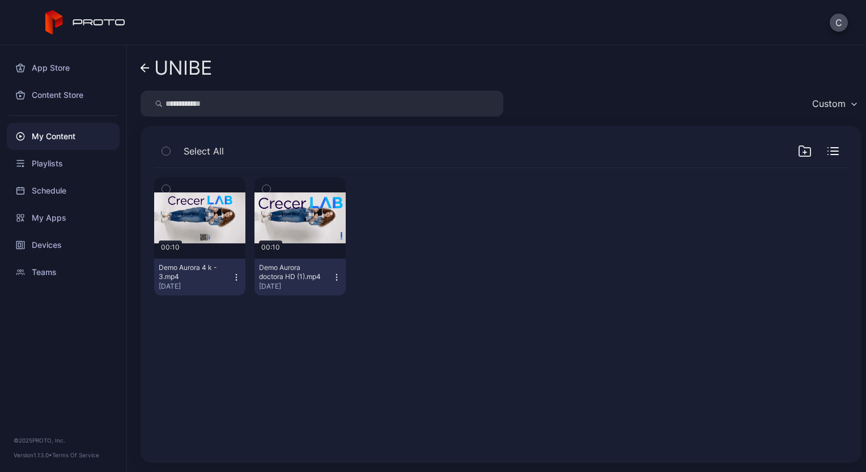
click at [232, 276] on icon "button" at bounding box center [236, 277] width 9 height 9
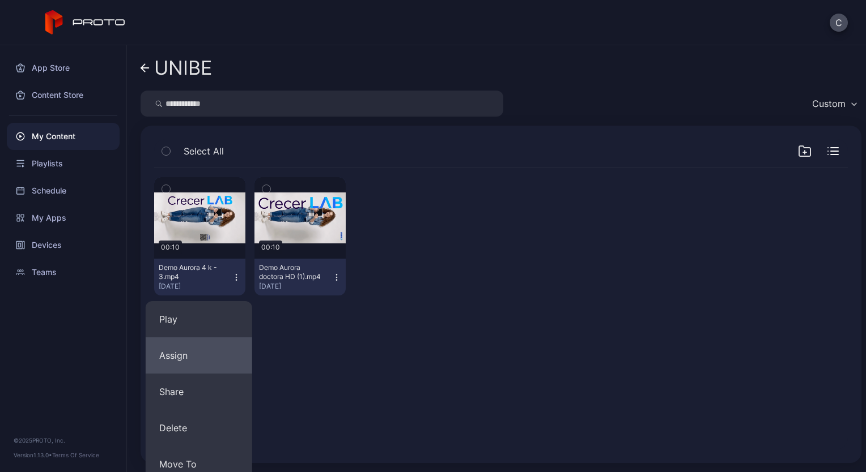
click at [193, 348] on button "Assign" at bounding box center [199, 356] width 107 height 36
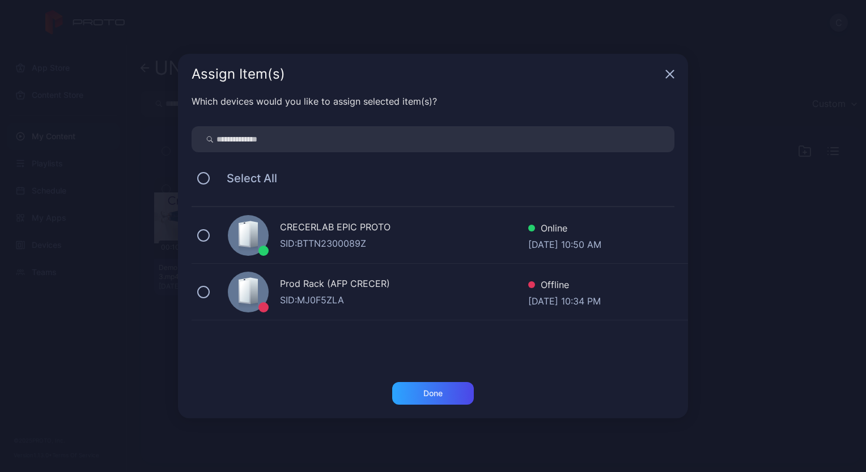
click at [314, 242] on div "SID: BTTN2300089Z" at bounding box center [404, 244] width 248 height 14
click at [440, 390] on div "Done" at bounding box center [432, 393] width 19 height 9
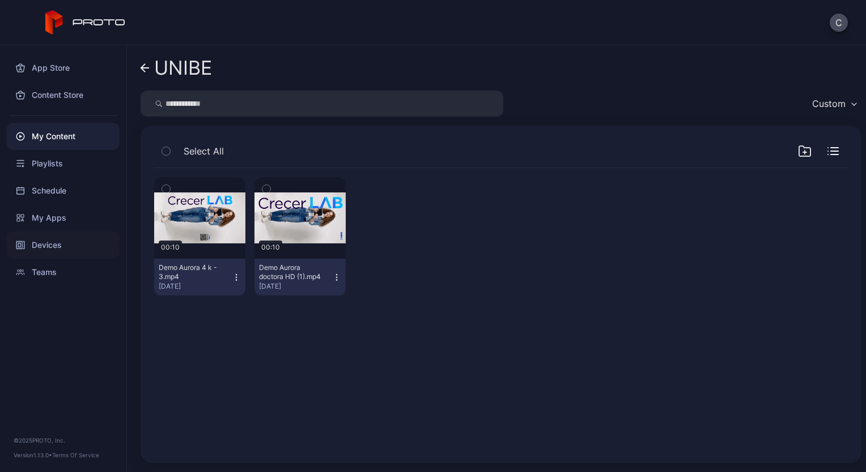
click at [45, 241] on div "Devices" at bounding box center [63, 245] width 113 height 27
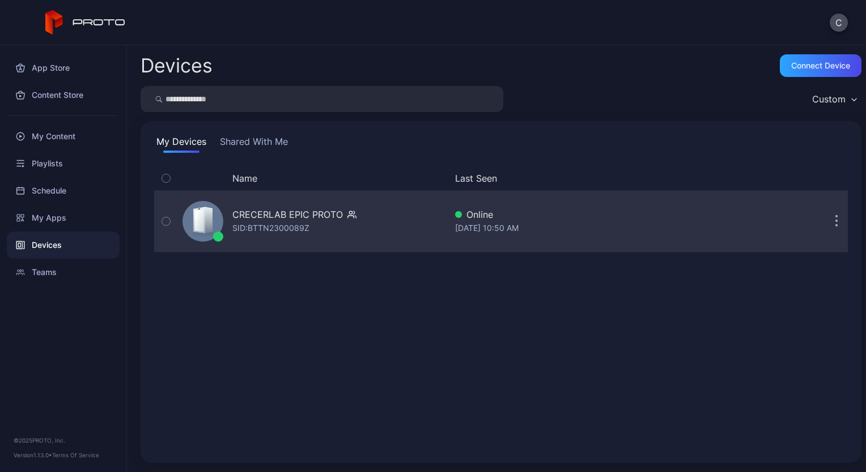
click at [240, 234] on div "SID: BTTN2300089Z" at bounding box center [270, 229] width 77 height 14
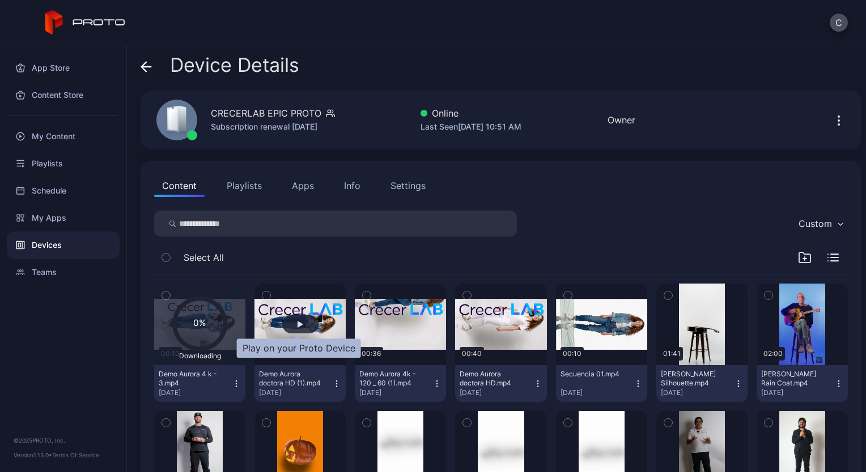
click at [299, 322] on div "button" at bounding box center [300, 324] width 6 height 7
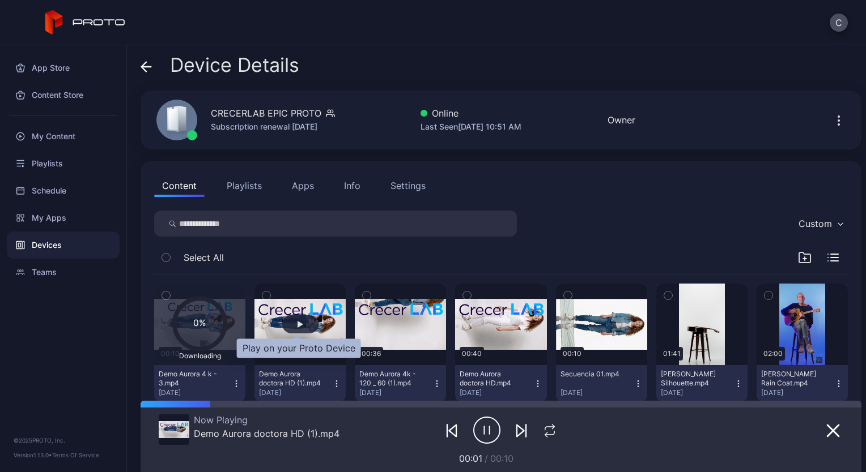
click at [299, 322] on div "button" at bounding box center [300, 324] width 6 height 7
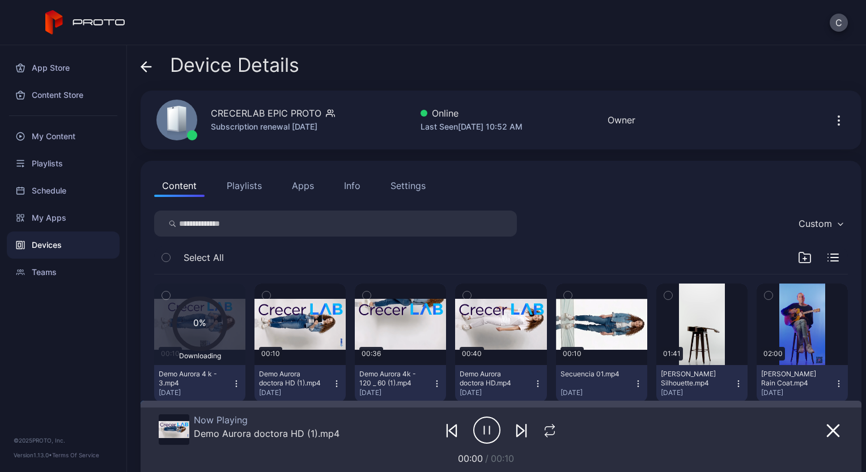
click at [484, 428] on icon "button" at bounding box center [484, 431] width 0 height 8
click at [57, 140] on div "My Content" at bounding box center [63, 136] width 113 height 27
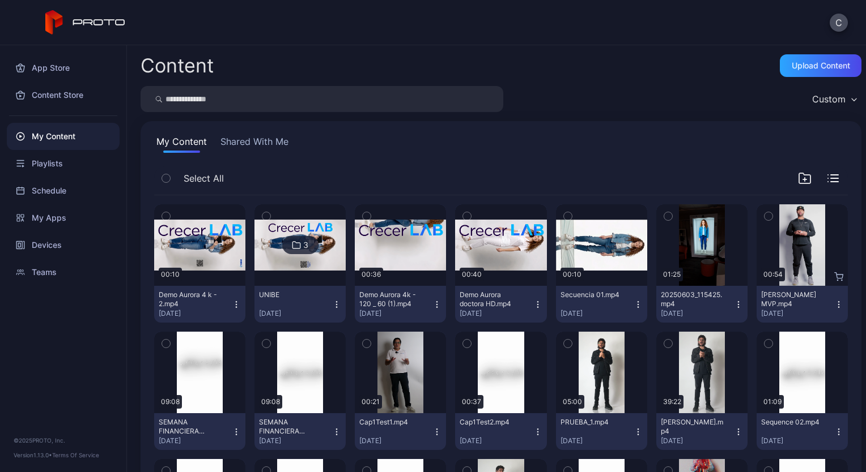
click at [314, 261] on img at bounding box center [299, 246] width 91 height 52
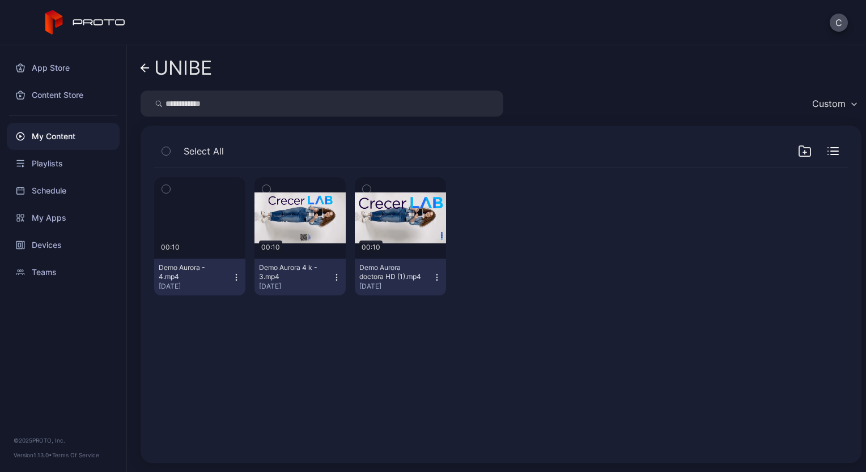
click at [503, 140] on div "Select All" at bounding box center [500, 153] width 693 height 29
click at [63, 133] on div "My Content" at bounding box center [63, 136] width 113 height 27
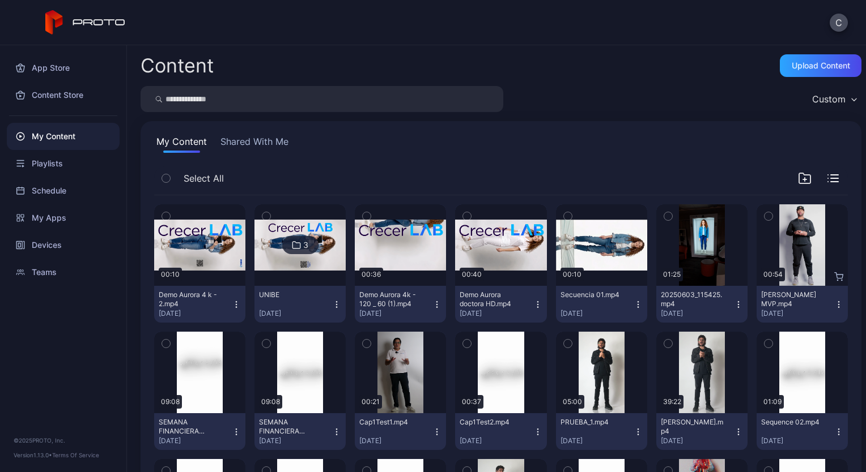
click at [313, 238] on img at bounding box center [299, 246] width 91 height 52
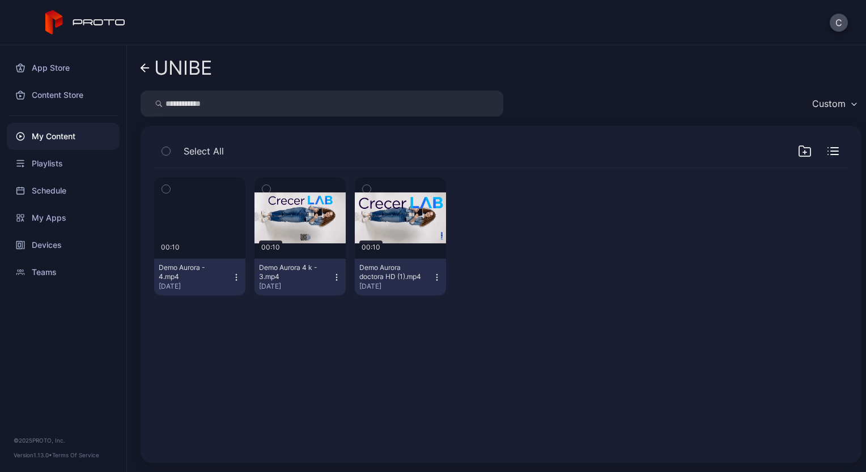
click at [232, 278] on icon "button" at bounding box center [236, 277] width 9 height 9
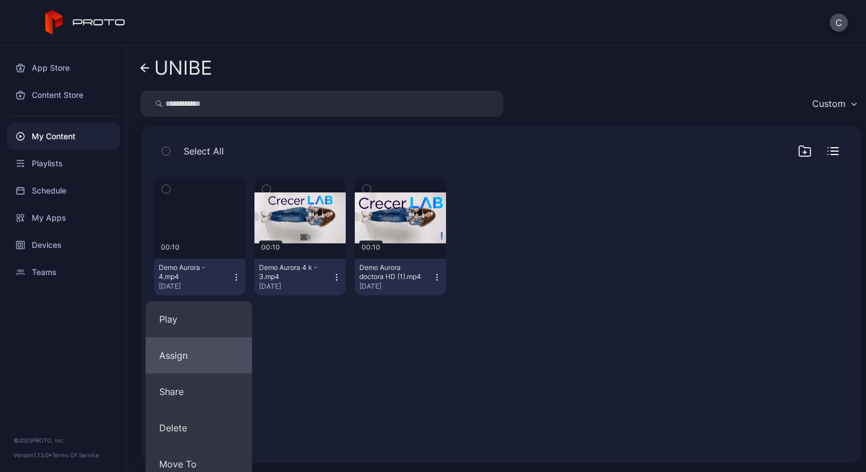
click at [182, 347] on button "Assign" at bounding box center [199, 356] width 107 height 36
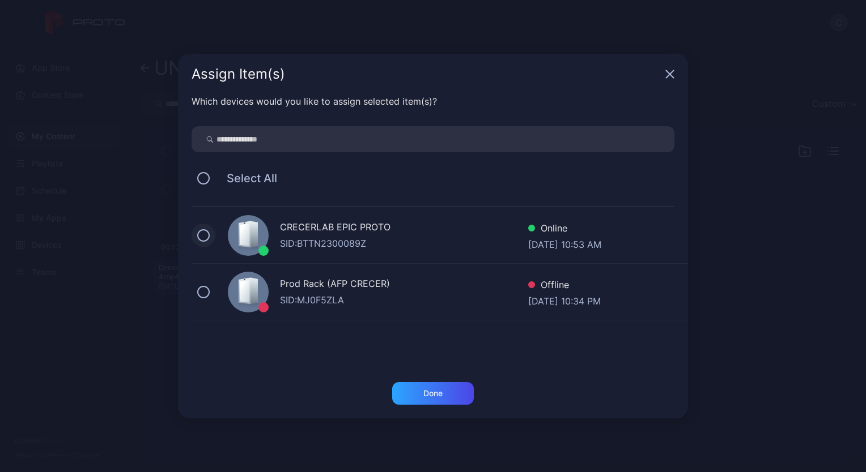
click at [207, 237] on button at bounding box center [203, 235] width 12 height 12
click at [424, 394] on div "Done" at bounding box center [432, 393] width 19 height 9
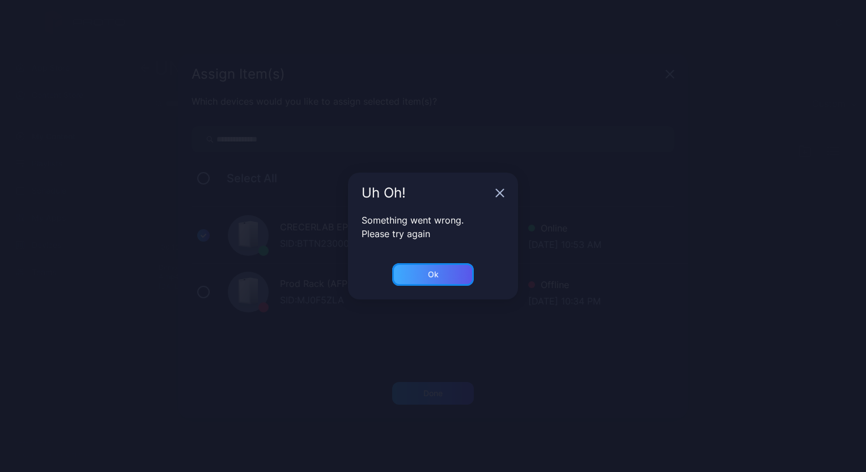
click at [455, 275] on div "Ok" at bounding box center [433, 274] width 82 height 23
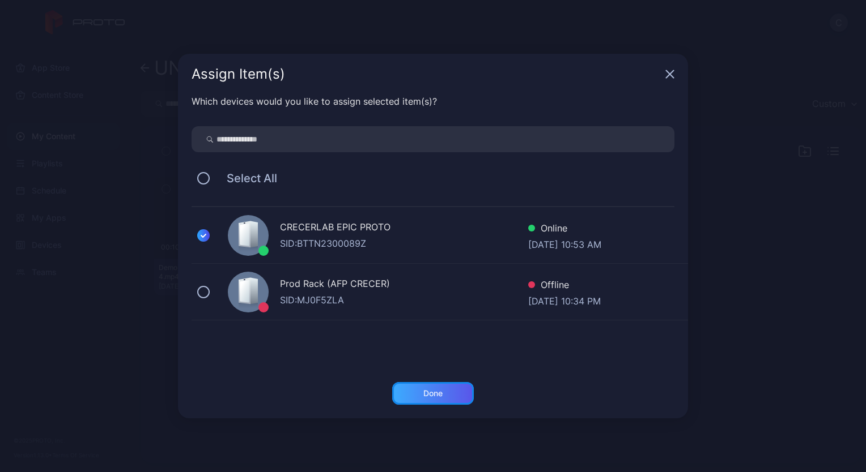
click at [437, 391] on div "Done" at bounding box center [432, 393] width 19 height 9
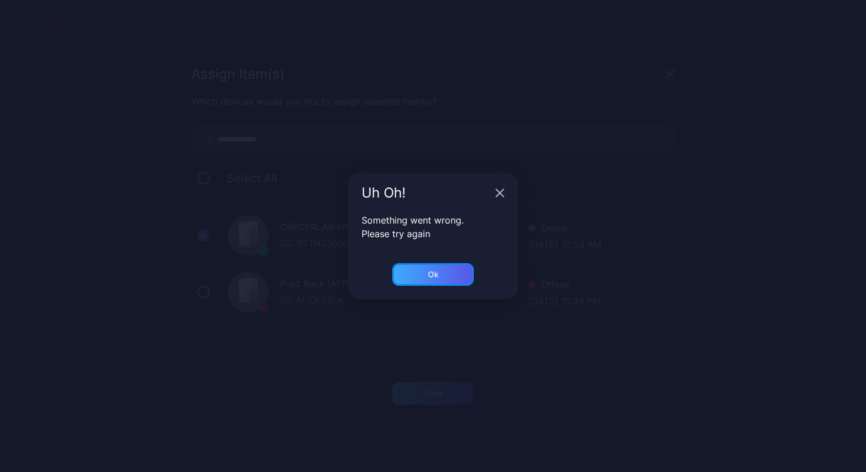
click at [444, 273] on div "Ok" at bounding box center [433, 274] width 82 height 23
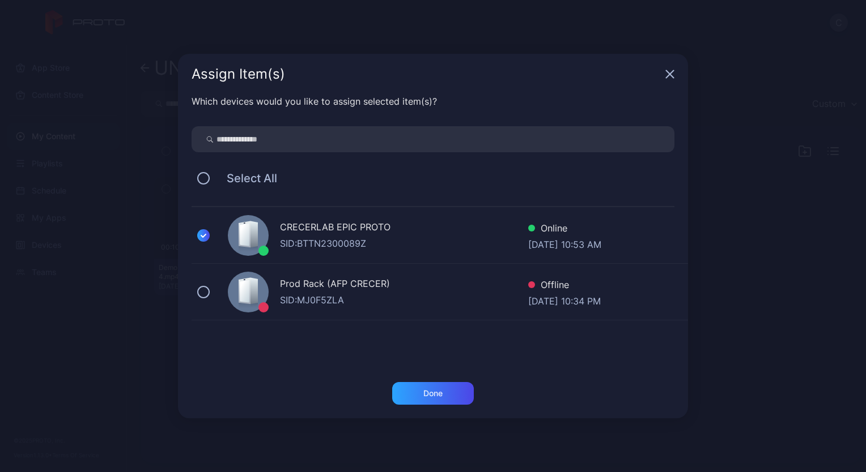
click at [668, 69] on div "Assign Item(s)" at bounding box center [433, 74] width 510 height 41
click at [669, 78] on icon "button" at bounding box center [669, 74] width 9 height 9
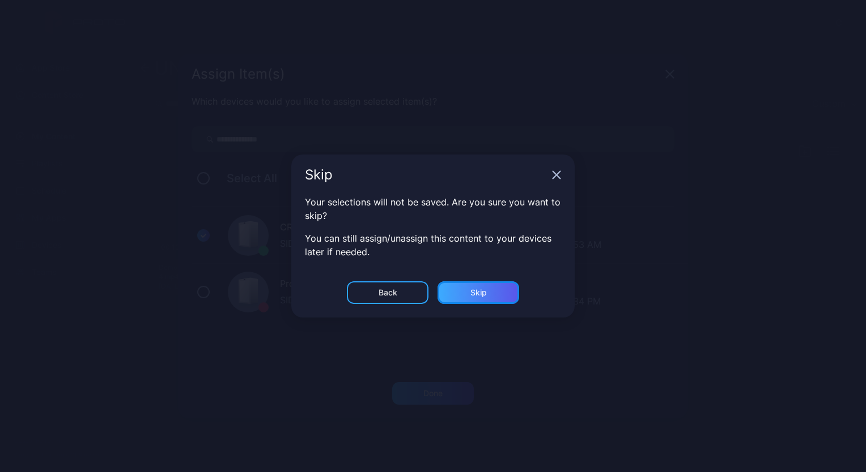
click at [483, 289] on div "Skip" at bounding box center [478, 292] width 16 height 9
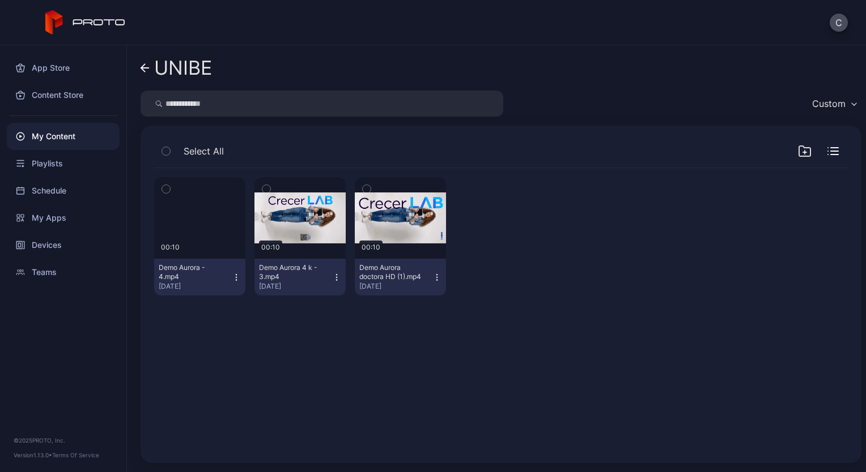
click at [233, 277] on icon "button" at bounding box center [236, 277] width 9 height 9
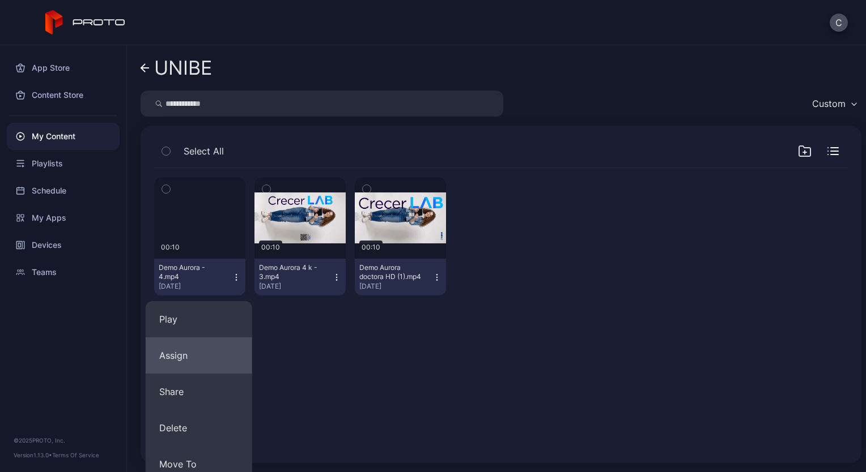
click at [185, 356] on button "Assign" at bounding box center [199, 356] width 107 height 36
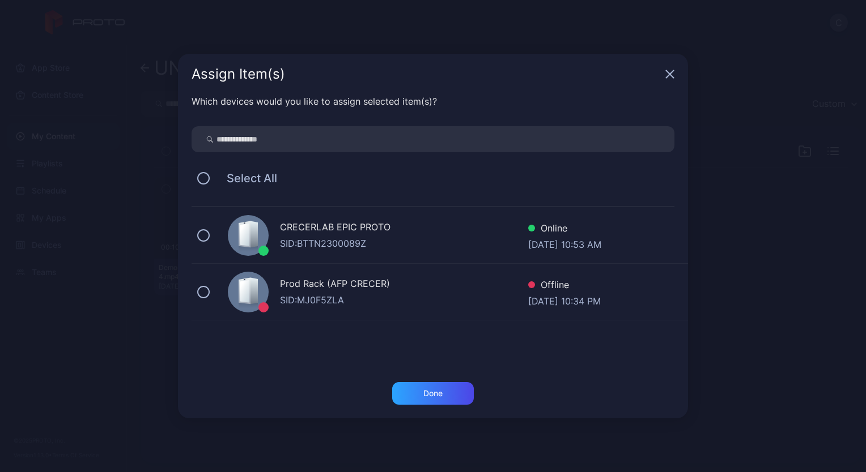
click at [308, 236] on div "CRECERLAB EPIC PROTO" at bounding box center [404, 228] width 248 height 16
click at [406, 393] on div "Done" at bounding box center [433, 393] width 82 height 23
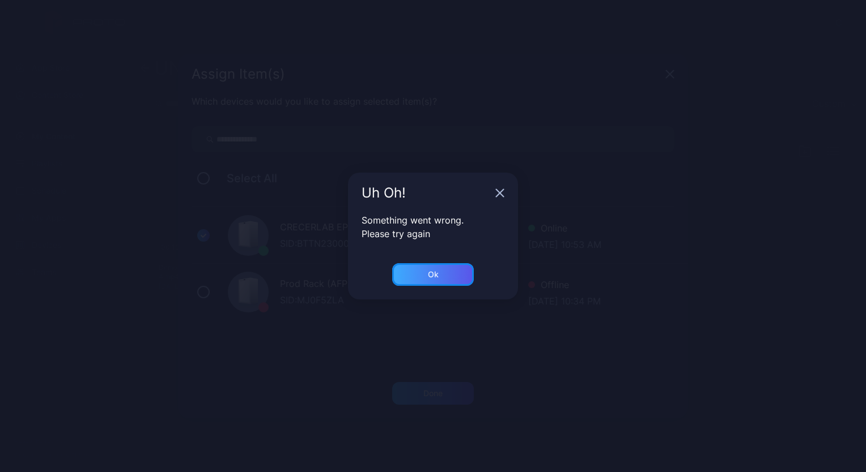
click at [448, 269] on div "Ok" at bounding box center [433, 274] width 82 height 23
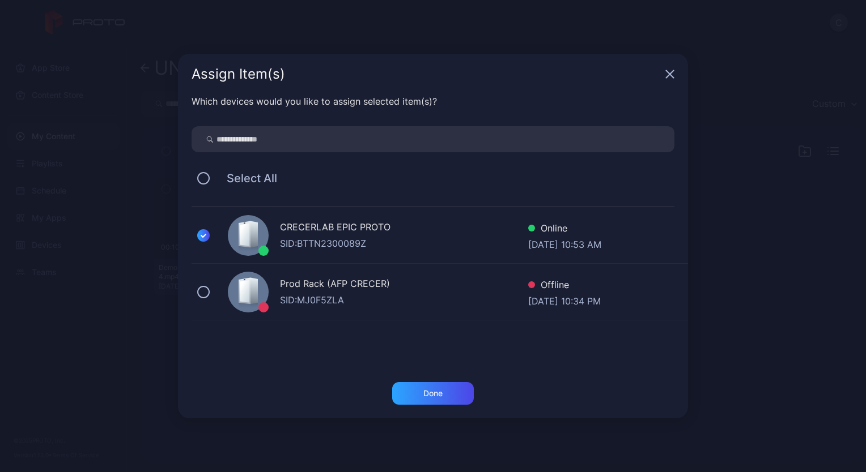
click at [665, 73] on icon "button" at bounding box center [669, 74] width 9 height 9
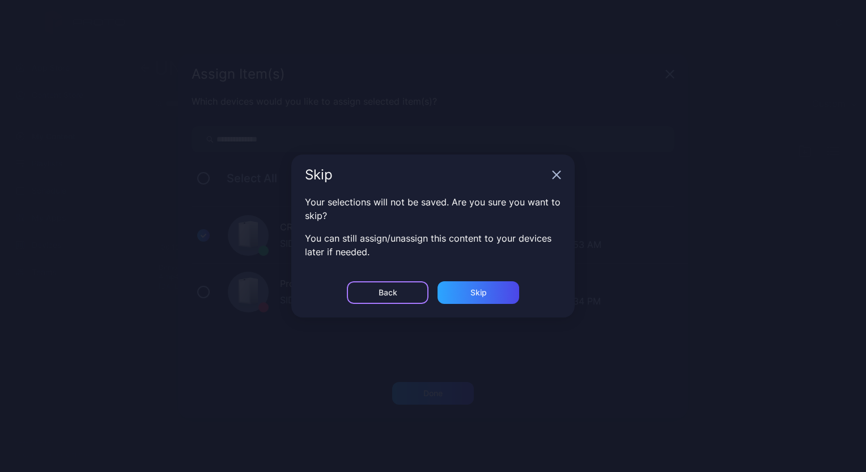
click at [410, 287] on div "Back" at bounding box center [388, 293] width 82 height 23
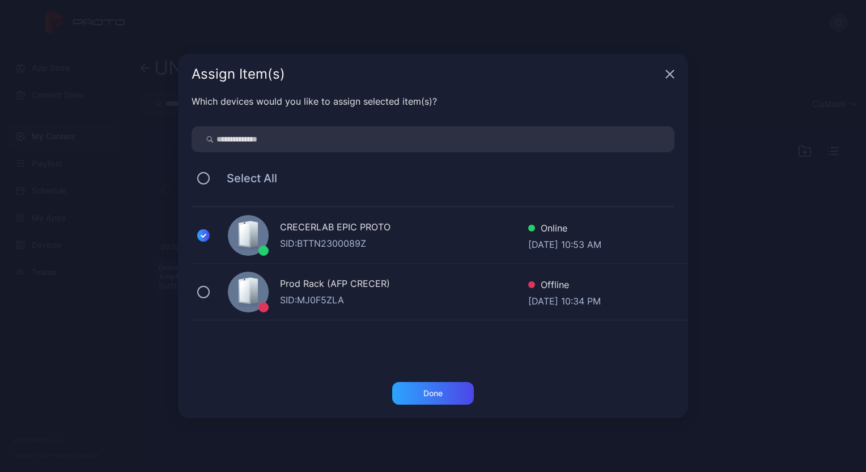
click at [671, 75] on icon "button" at bounding box center [669, 74] width 9 height 9
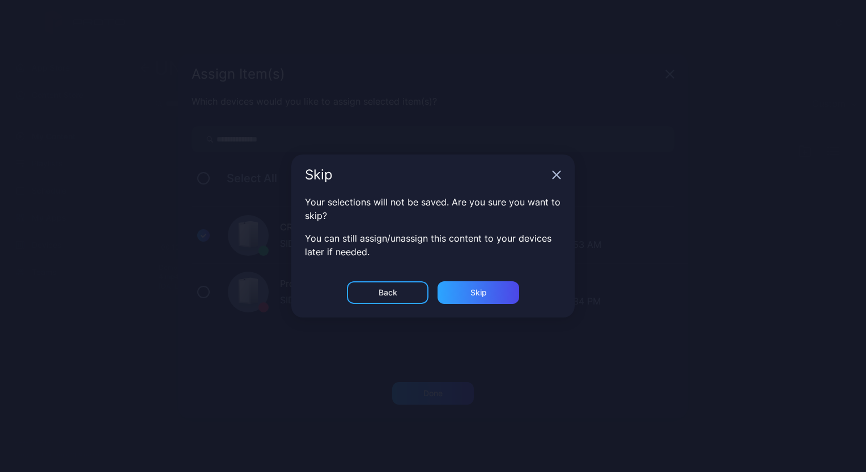
click at [666, 78] on icon "button" at bounding box center [669, 74] width 7 height 7
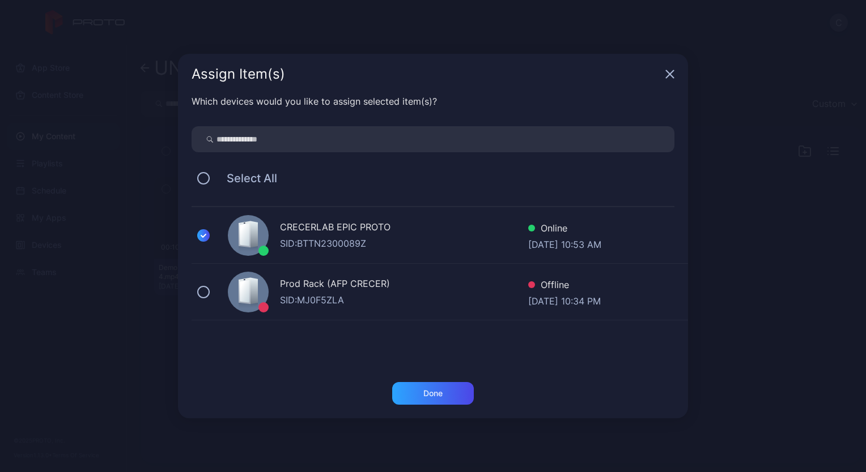
click at [669, 77] on icon "button" at bounding box center [669, 74] width 9 height 9
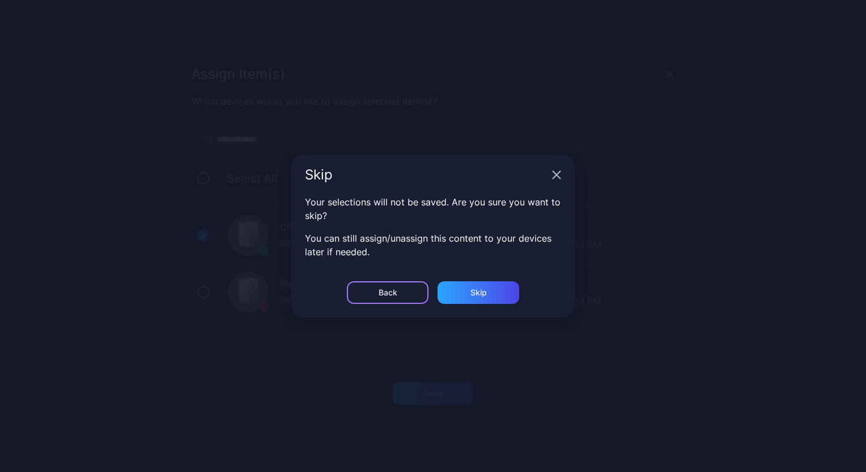
click at [407, 292] on div "Back" at bounding box center [388, 293] width 82 height 23
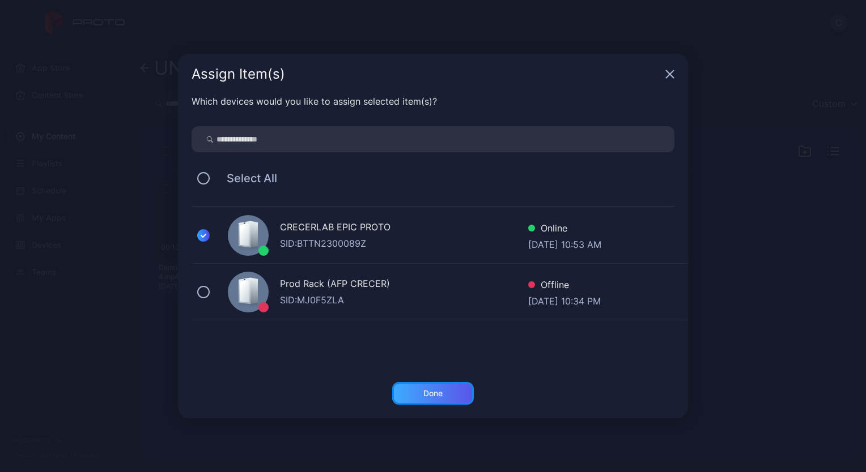
click at [435, 398] on div "Done" at bounding box center [433, 393] width 82 height 23
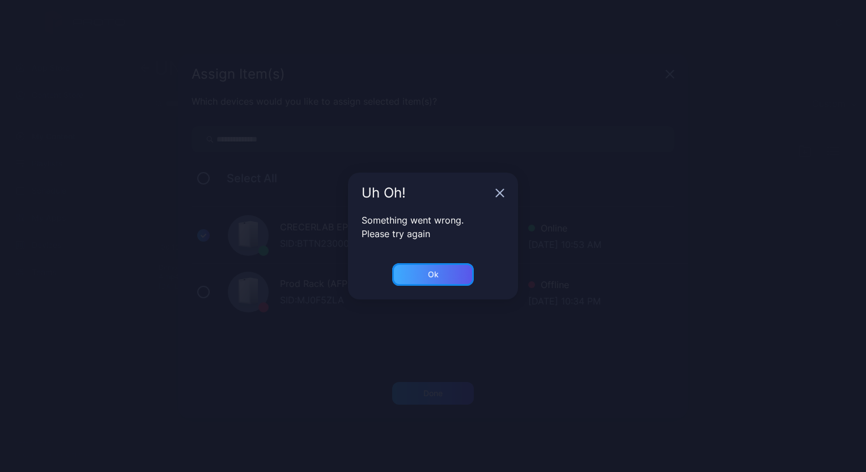
click at [456, 272] on div "Ok" at bounding box center [433, 274] width 82 height 23
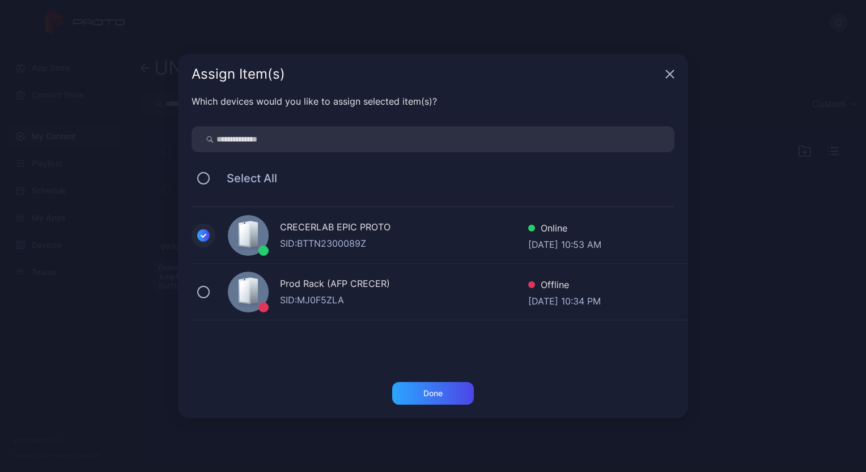
click at [203, 234] on icon at bounding box center [203, 235] width 12 height 12
click at [667, 79] on icon "button" at bounding box center [669, 74] width 9 height 9
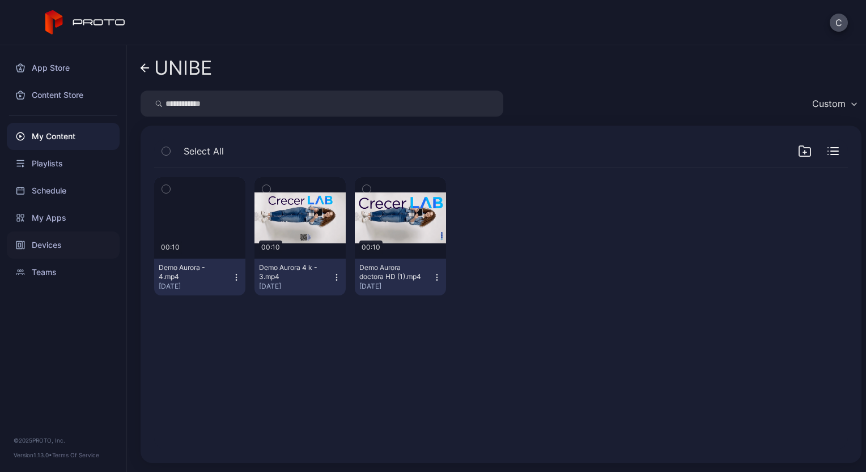
click at [44, 253] on div "Devices" at bounding box center [63, 245] width 113 height 27
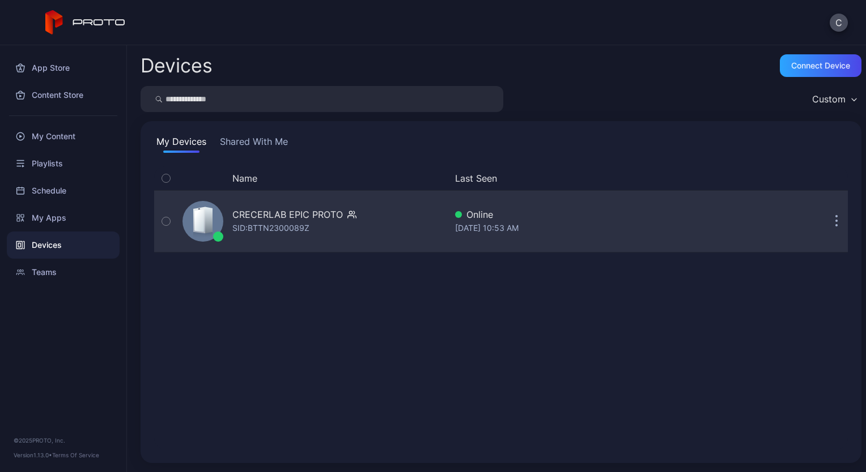
click at [283, 223] on div "SID: BTTN2300089Z" at bounding box center [270, 229] width 77 height 14
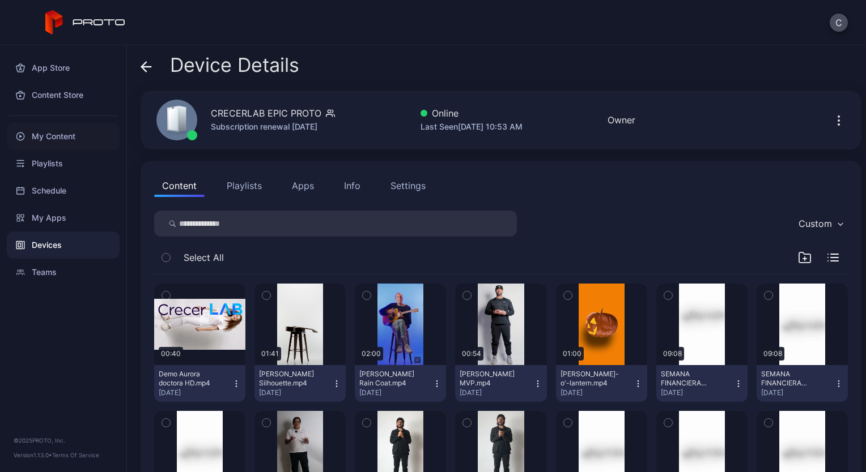
click at [70, 133] on div "My Content" at bounding box center [63, 136] width 113 height 27
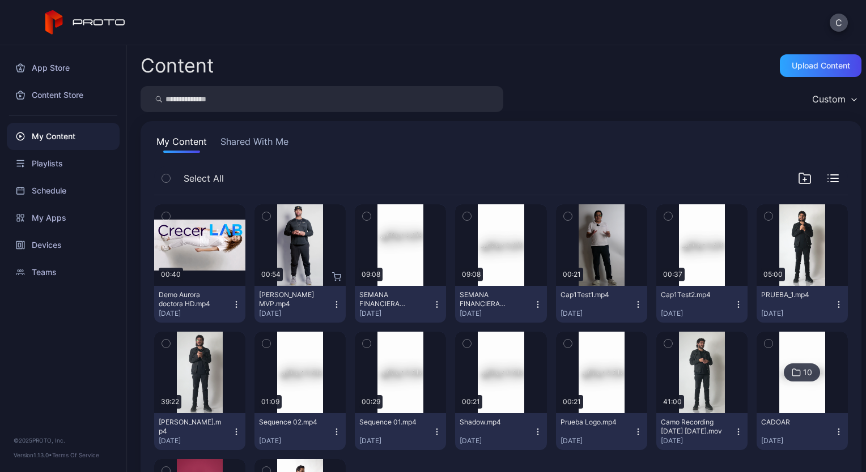
click at [276, 145] on button "Shared With Me" at bounding box center [254, 144] width 73 height 18
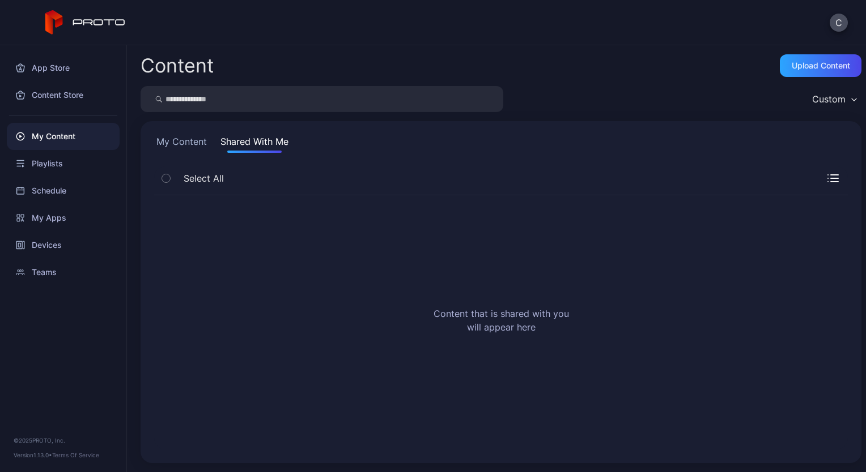
click at [192, 139] on button "My Content" at bounding box center [181, 144] width 55 height 18
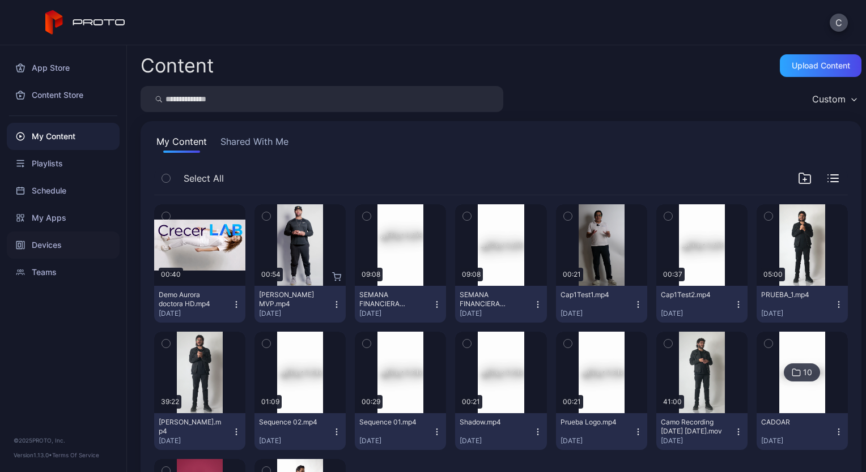
click at [53, 242] on div "Devices" at bounding box center [63, 245] width 113 height 27
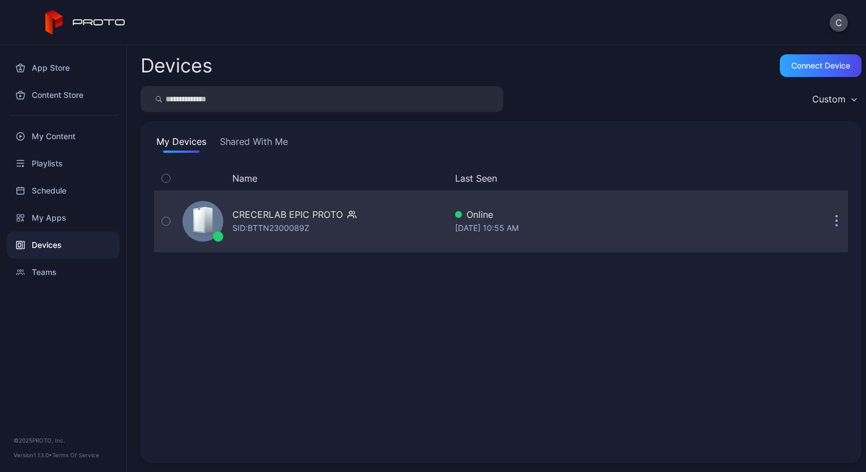
click at [270, 236] on div "CRECERLAB EPIC PROTO SID: BTTN2300089Z" at bounding box center [312, 221] width 268 height 57
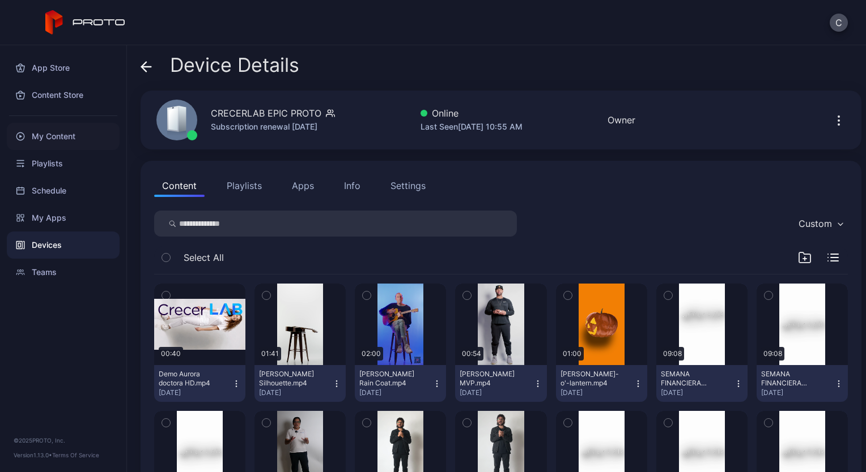
click at [61, 135] on div "My Content" at bounding box center [63, 136] width 113 height 27
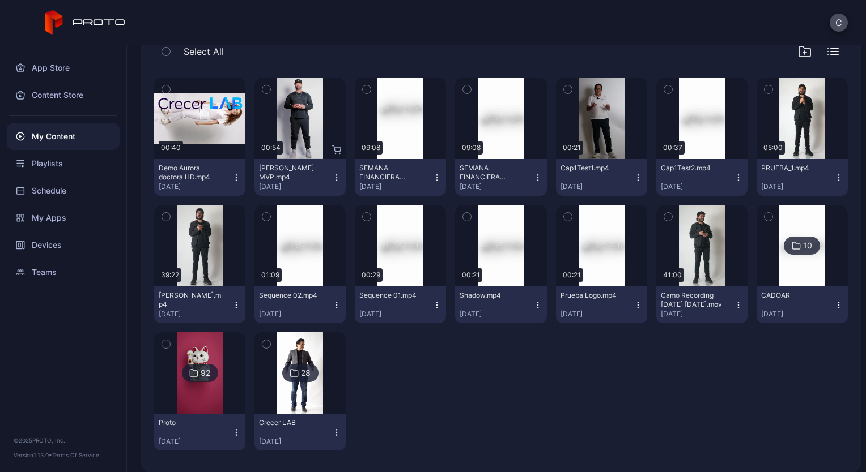
scroll to position [126, 0]
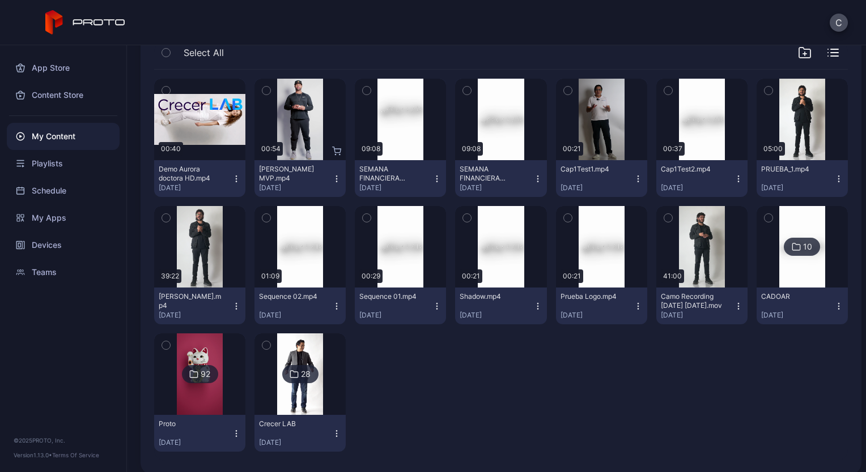
click at [304, 383] on img at bounding box center [300, 375] width 46 height 82
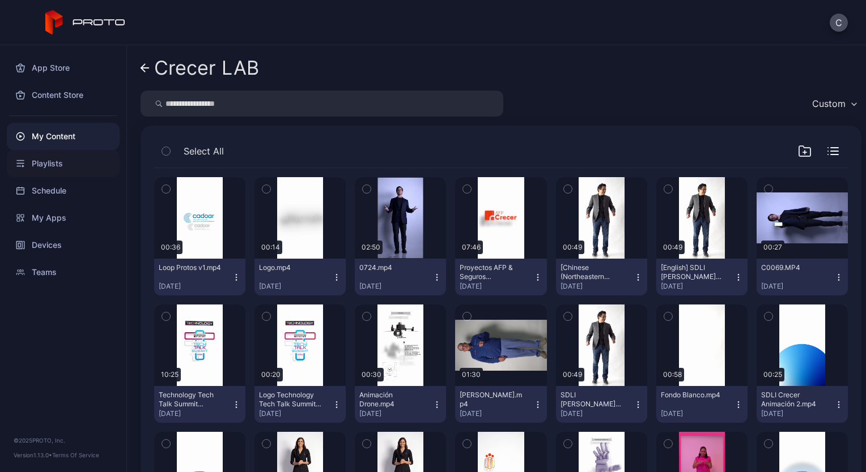
click at [64, 160] on div "Playlists" at bounding box center [63, 163] width 113 height 27
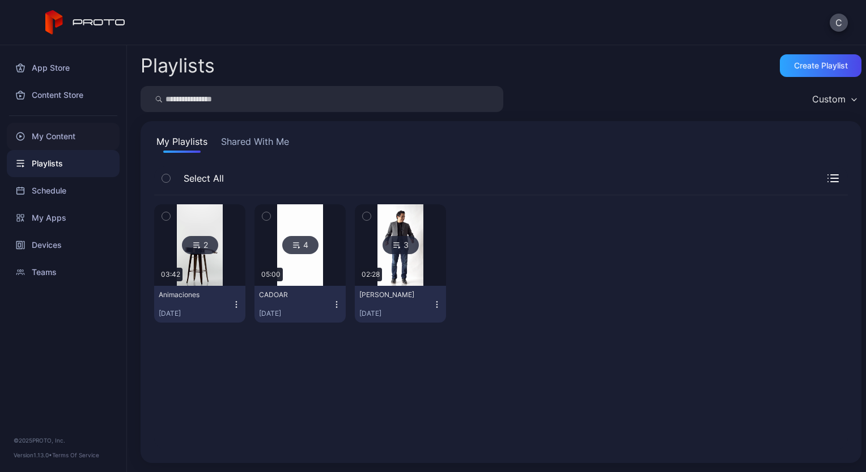
click at [44, 126] on div "My Content" at bounding box center [63, 136] width 113 height 27
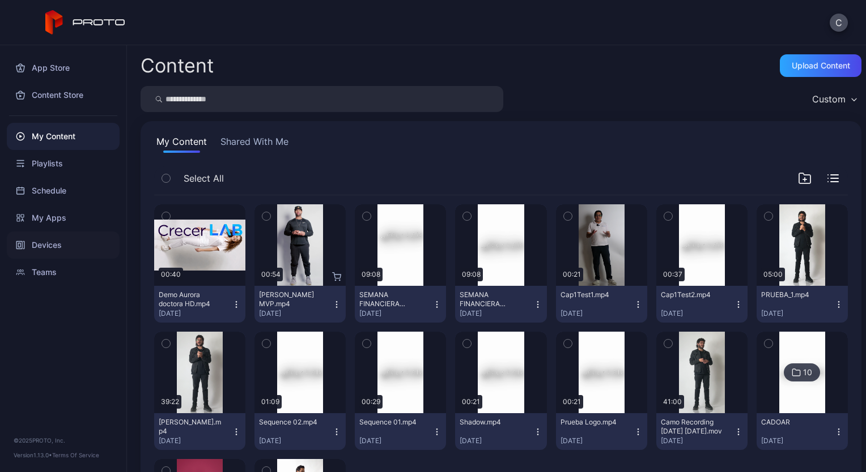
click at [60, 245] on div "Devices" at bounding box center [63, 245] width 113 height 27
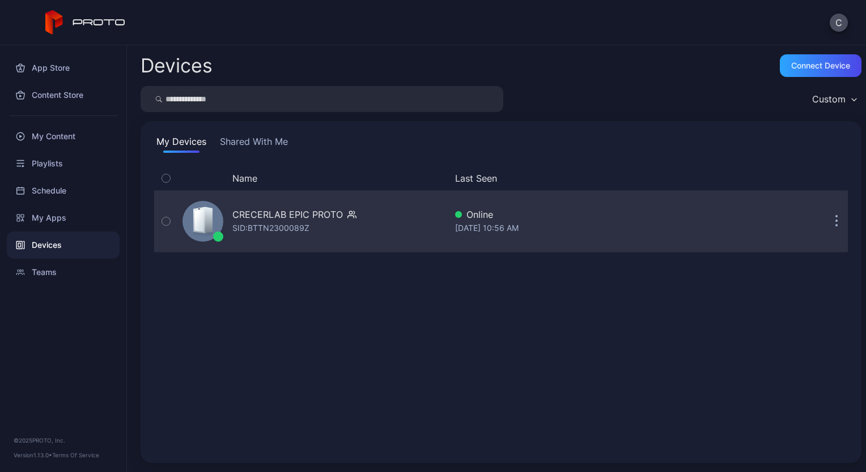
click at [283, 233] on div "SID: BTTN2300089Z" at bounding box center [270, 229] width 77 height 14
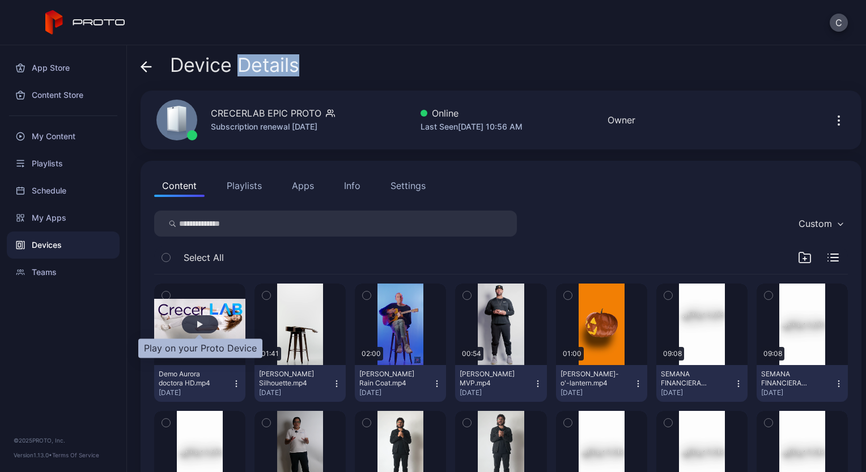
click at [199, 321] on div "button" at bounding box center [200, 324] width 6 height 7
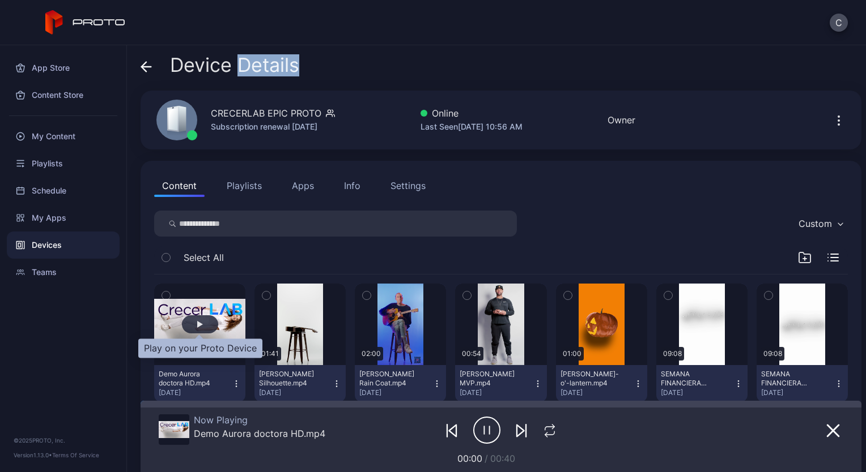
click at [199, 321] on div "button" at bounding box center [200, 324] width 6 height 7
click at [474, 431] on icon "button" at bounding box center [486, 430] width 27 height 28
click at [51, 138] on div "My Content" at bounding box center [63, 136] width 113 height 27
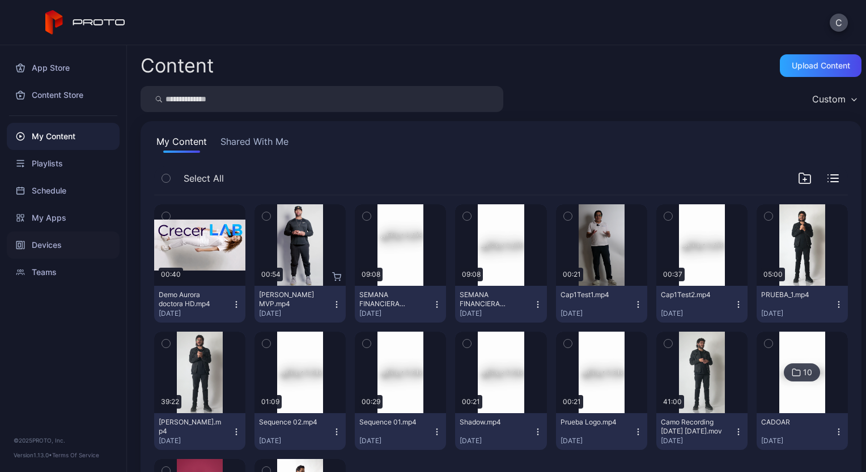
click at [49, 241] on div "Devices" at bounding box center [63, 245] width 113 height 27
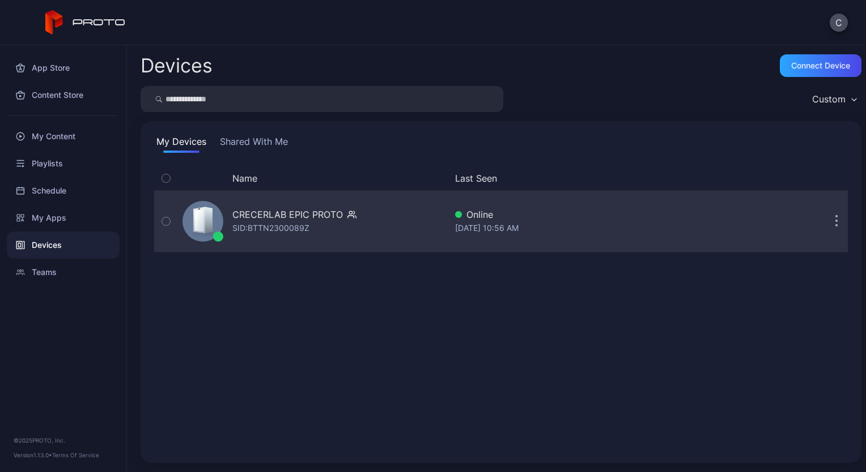
click at [284, 214] on div "CRECERLAB EPIC PROTO" at bounding box center [287, 215] width 110 height 14
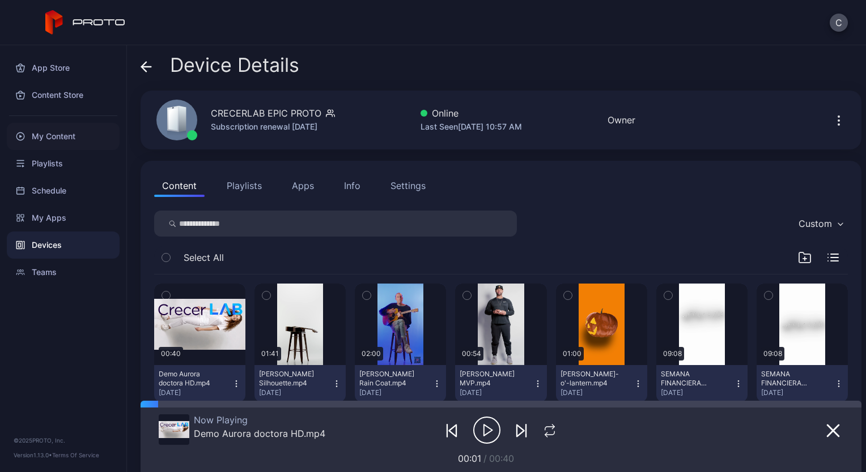
click at [65, 138] on div "My Content" at bounding box center [63, 136] width 113 height 27
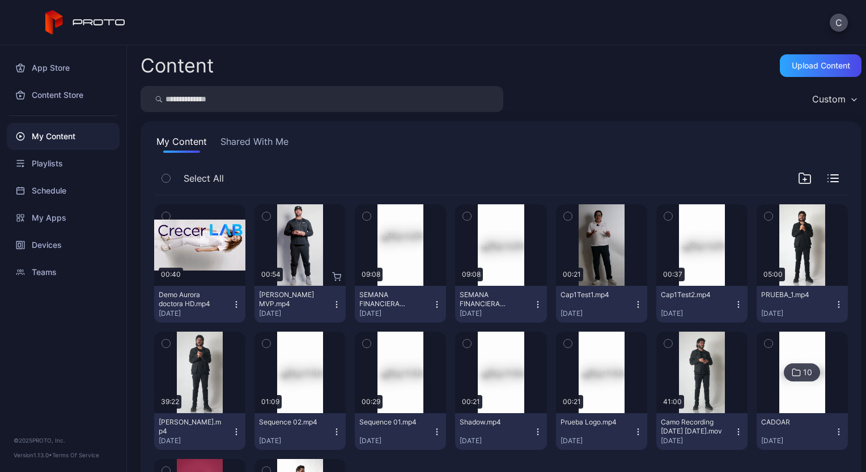
click at [276, 142] on button "Shared With Me" at bounding box center [254, 144] width 73 height 18
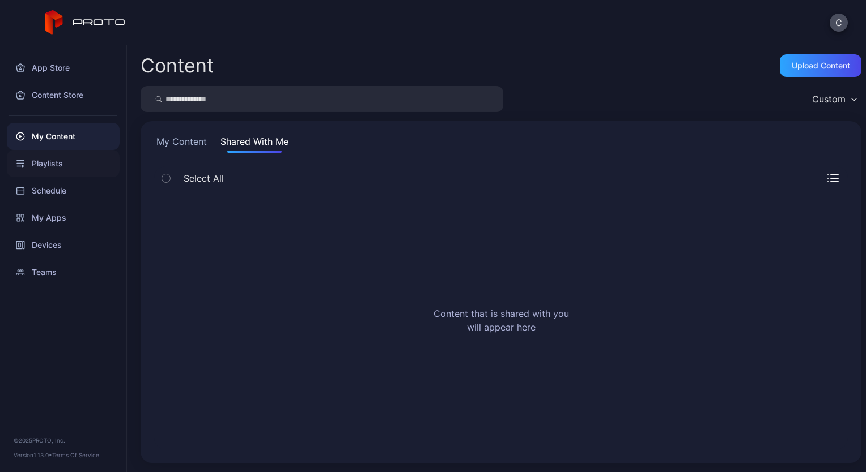
click at [60, 163] on div "Playlists" at bounding box center [63, 163] width 113 height 27
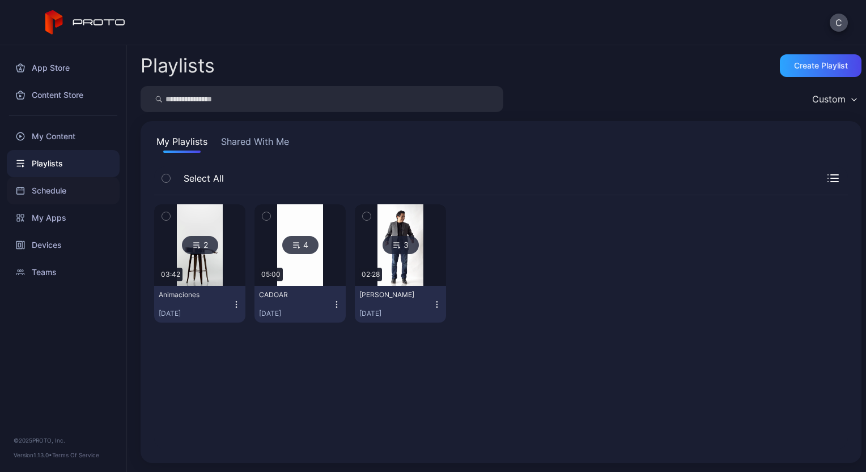
click at [43, 190] on div "Schedule" at bounding box center [63, 190] width 113 height 27
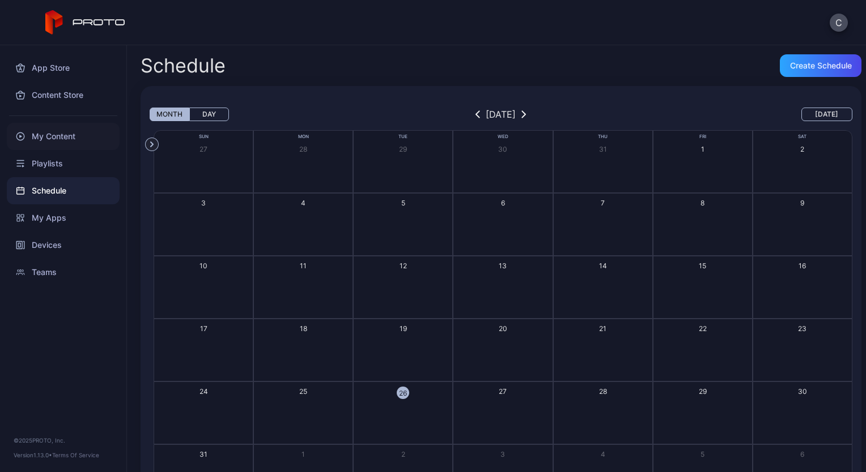
click at [44, 137] on div "My Content" at bounding box center [63, 136] width 113 height 27
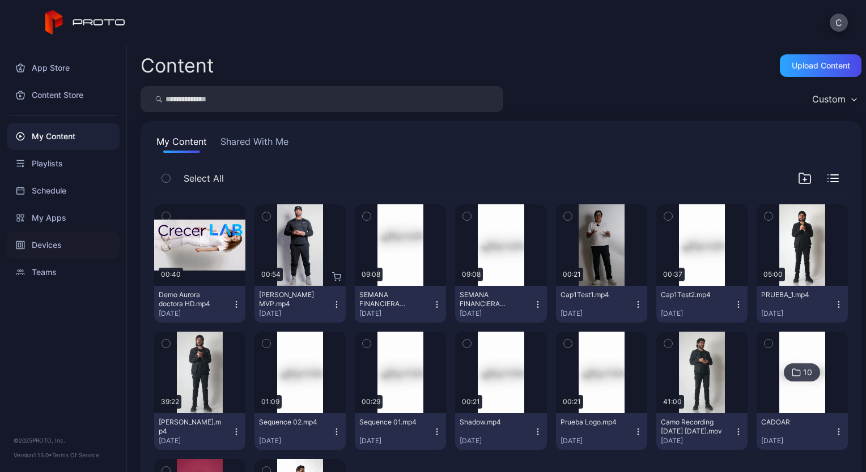
click at [55, 250] on div "Devices" at bounding box center [63, 245] width 113 height 27
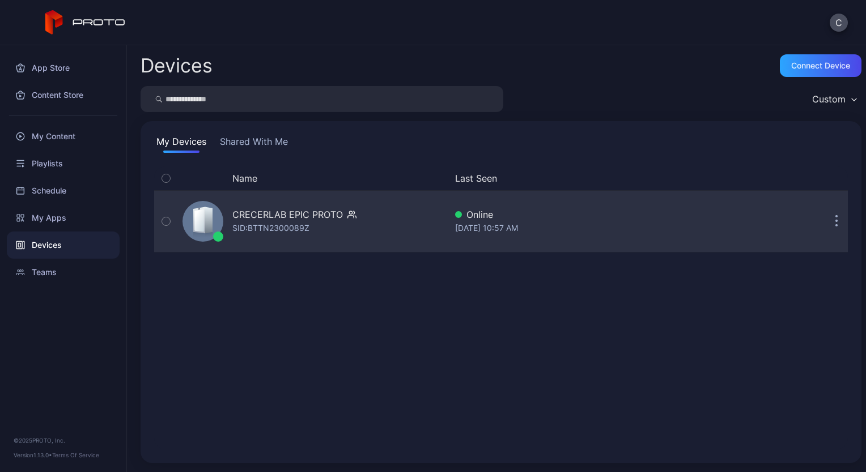
click at [280, 224] on div "SID: BTTN2300089Z" at bounding box center [270, 229] width 77 height 14
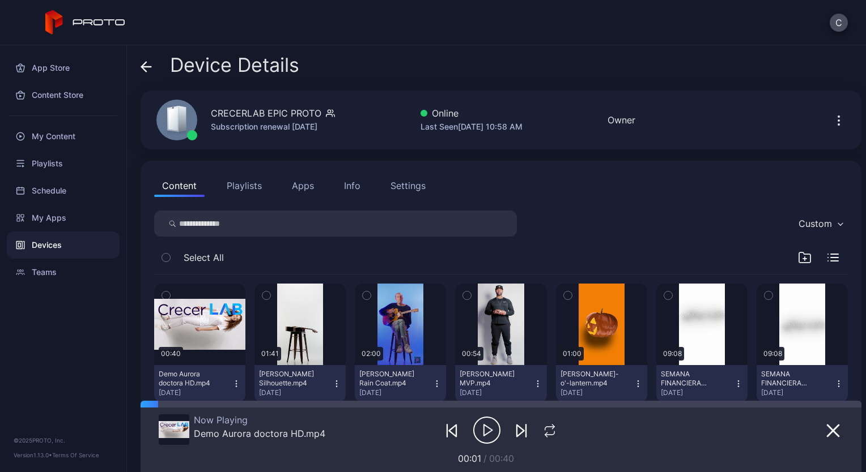
click at [245, 187] on button "Playlists" at bounding box center [244, 185] width 51 height 23
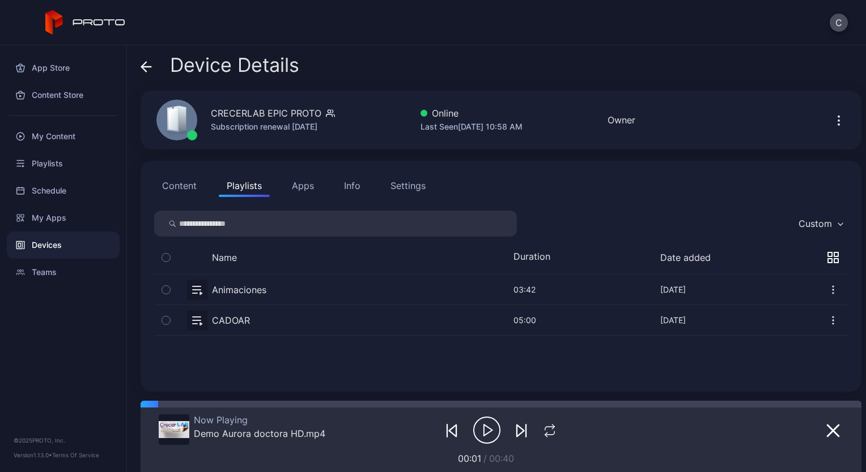
click at [398, 189] on div "Settings" at bounding box center [407, 186] width 35 height 14
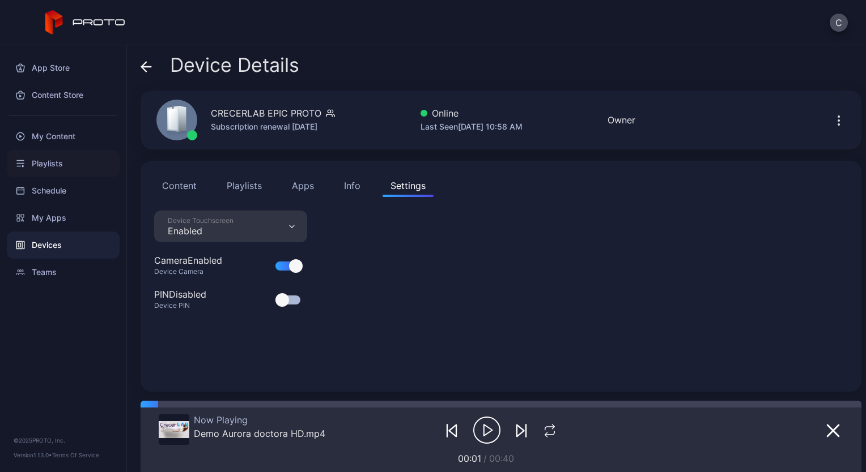
click at [55, 164] on div "Playlists" at bounding box center [63, 163] width 113 height 27
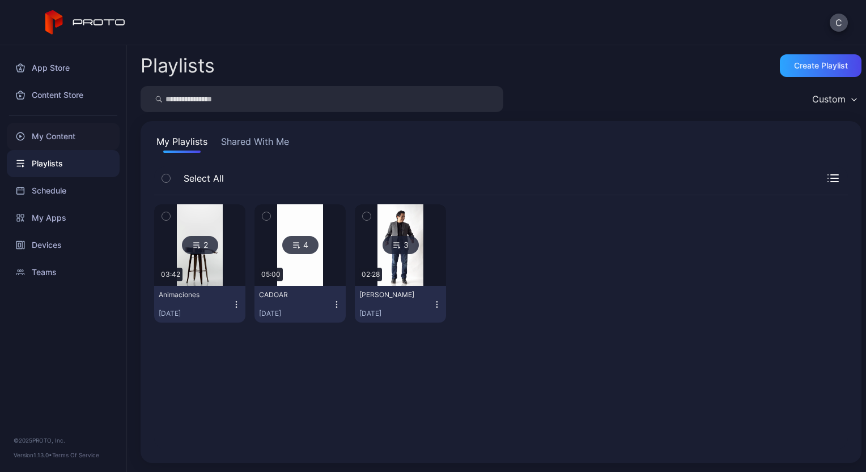
click at [55, 144] on div "My Content" at bounding box center [63, 136] width 113 height 27
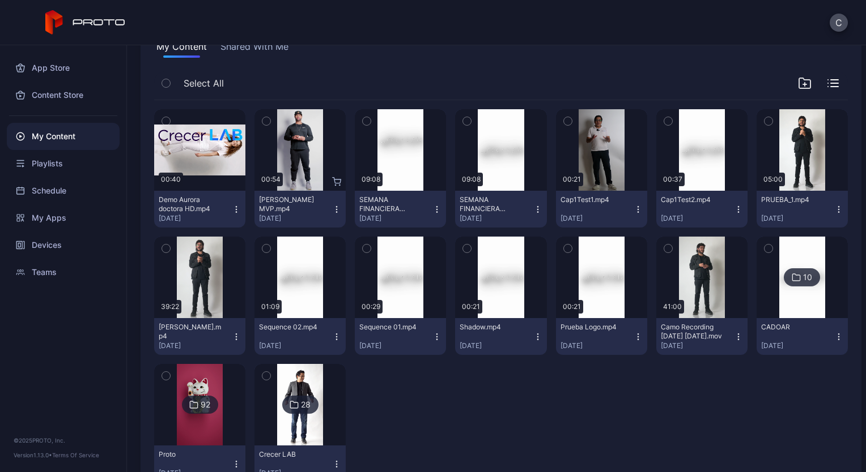
scroll to position [137, 0]
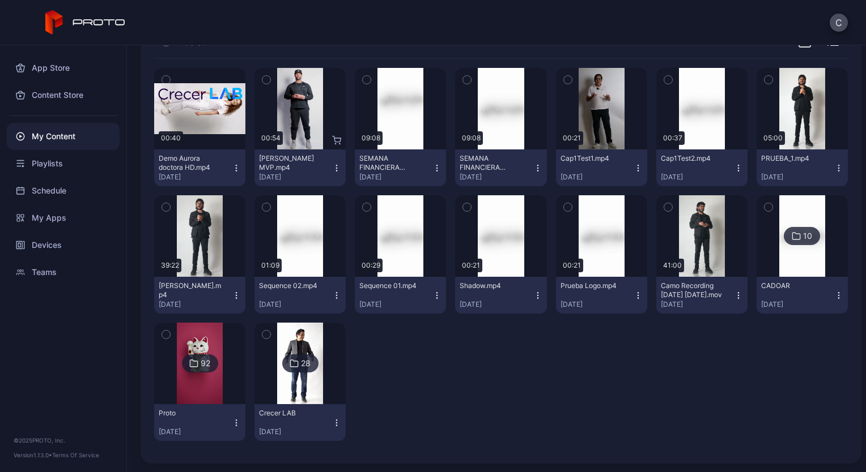
click at [201, 382] on img at bounding box center [200, 364] width 46 height 82
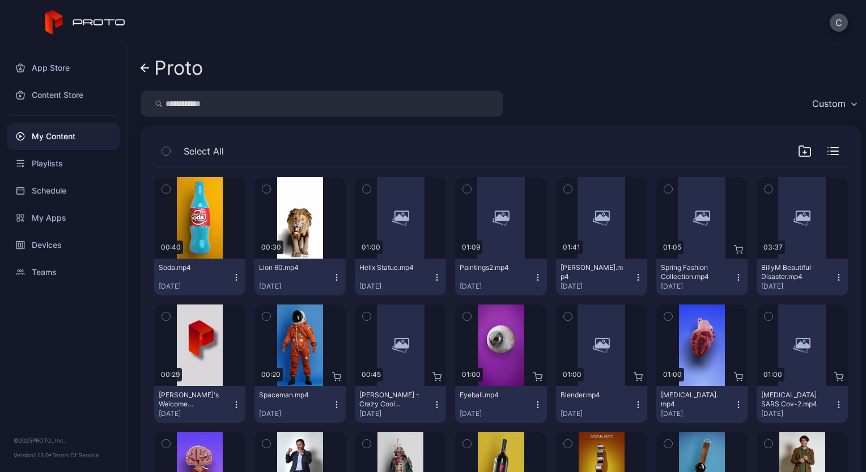
click at [147, 68] on icon at bounding box center [145, 68] width 8 height 0
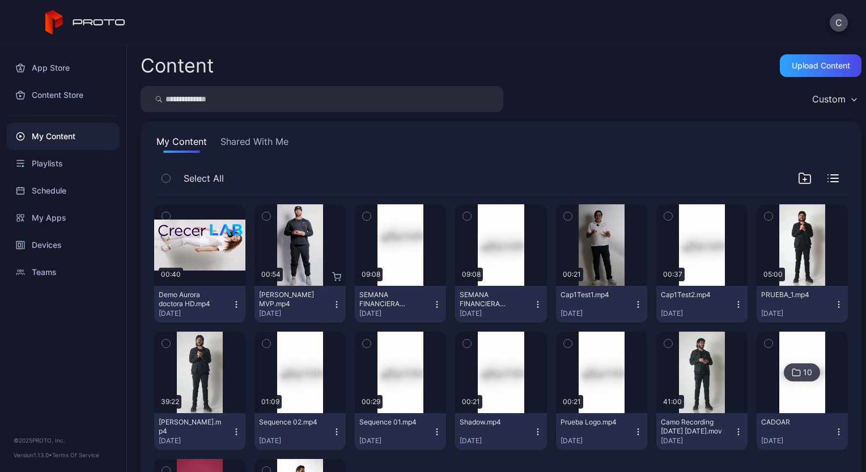
click at [66, 141] on div "My Content" at bounding box center [63, 136] width 113 height 27
click at [73, 138] on div "My Content" at bounding box center [63, 136] width 113 height 27
click at [791, 377] on icon at bounding box center [795, 373] width 9 height 14
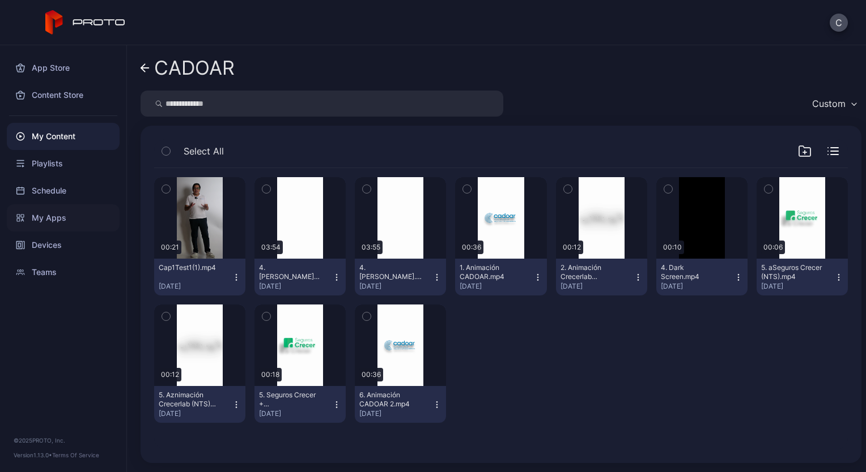
click at [57, 220] on div "My Apps" at bounding box center [63, 218] width 113 height 27
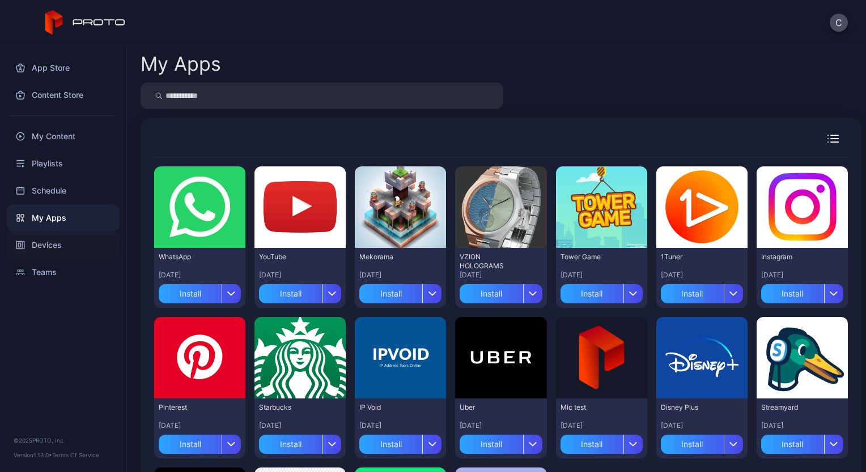
click at [54, 241] on div "Devices" at bounding box center [63, 245] width 113 height 27
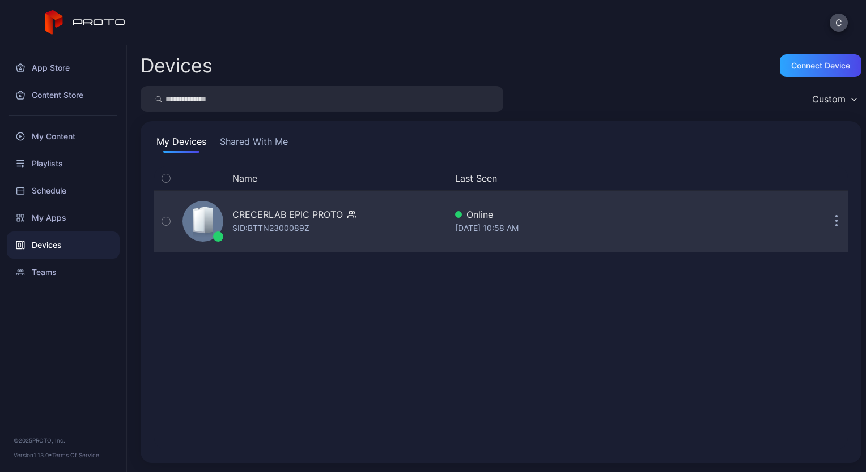
click at [278, 220] on div "CRECERLAB EPIC PROTO" at bounding box center [287, 215] width 110 height 14
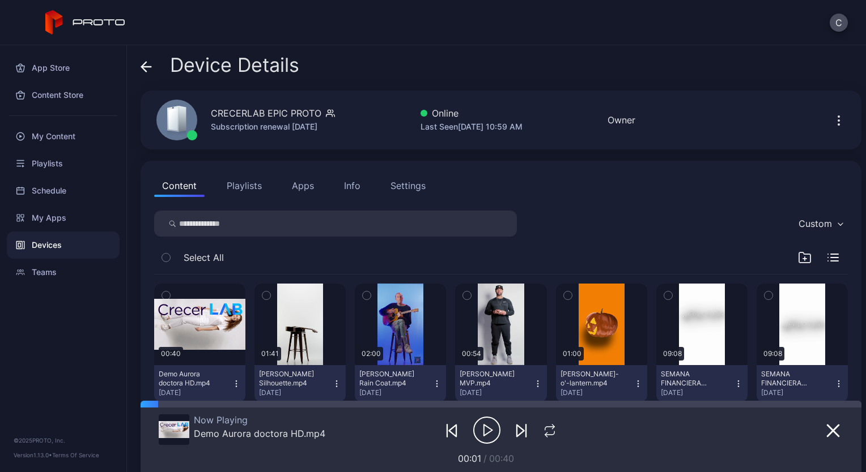
click at [242, 182] on button "Playlists" at bounding box center [244, 185] width 51 height 23
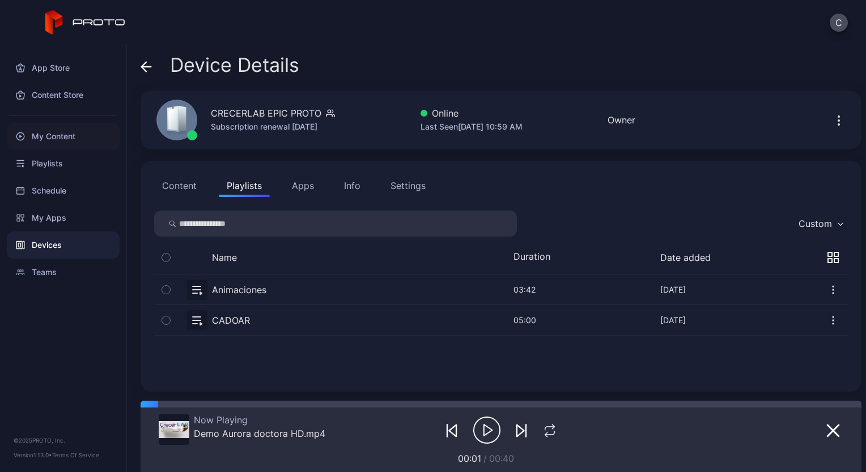
click at [73, 129] on div "My Content" at bounding box center [63, 136] width 113 height 27
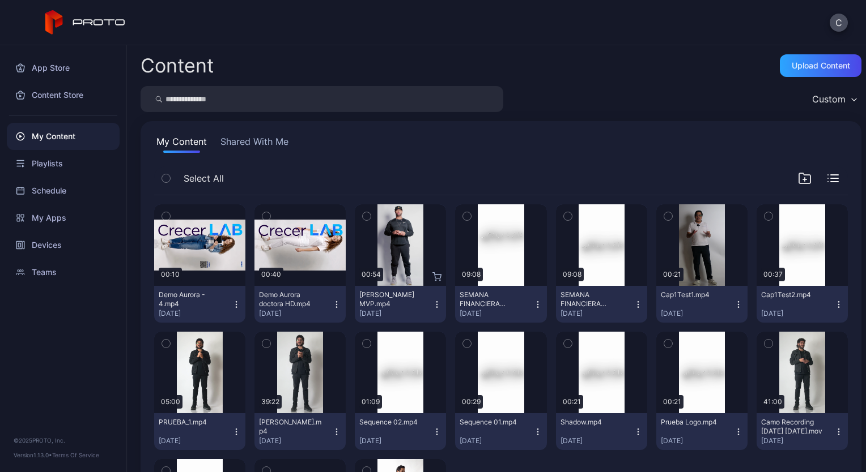
click at [232, 305] on icon "button" at bounding box center [236, 304] width 9 height 9
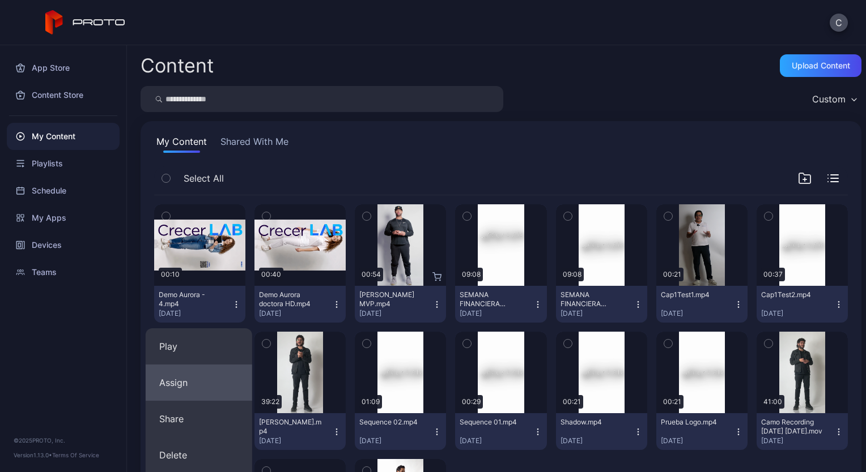
click at [180, 382] on button "Assign" at bounding box center [199, 383] width 107 height 36
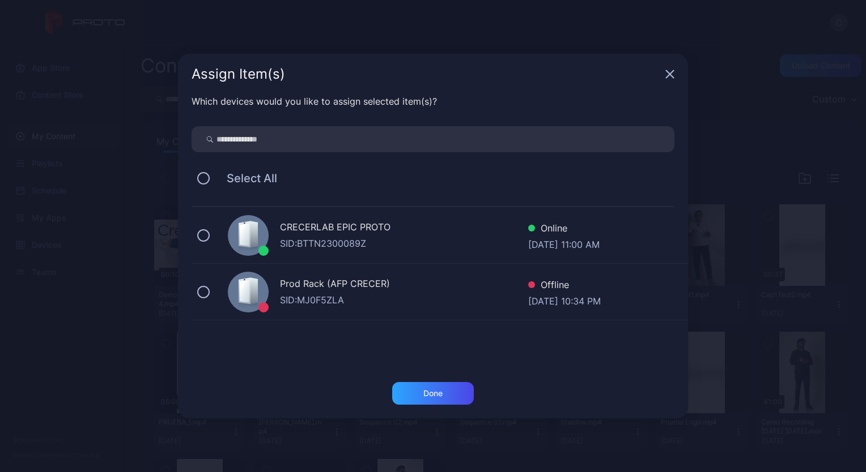
click at [320, 228] on div "CRECERLAB EPIC PROTO" at bounding box center [404, 228] width 248 height 16
click at [425, 394] on div "Done" at bounding box center [432, 393] width 19 height 9
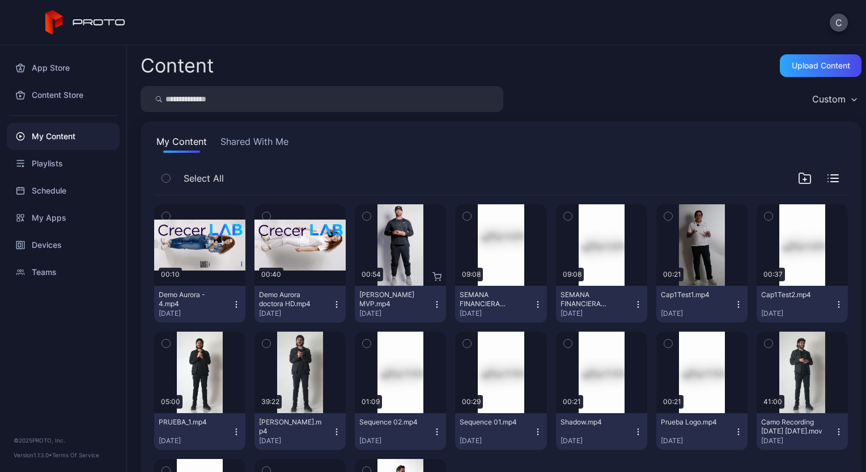
click at [425, 394] on div "Preview" at bounding box center [400, 373] width 91 height 82
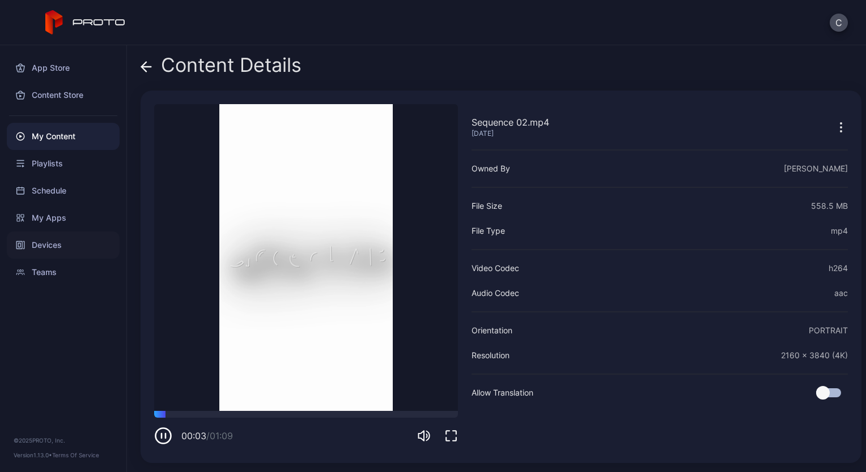
click at [49, 242] on div "Devices" at bounding box center [63, 245] width 113 height 27
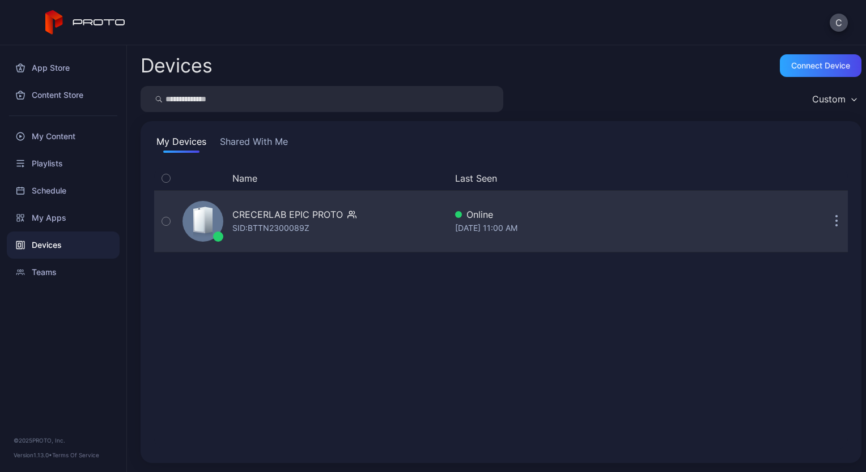
click at [277, 219] on div "CRECERLAB EPIC PROTO" at bounding box center [287, 215] width 110 height 14
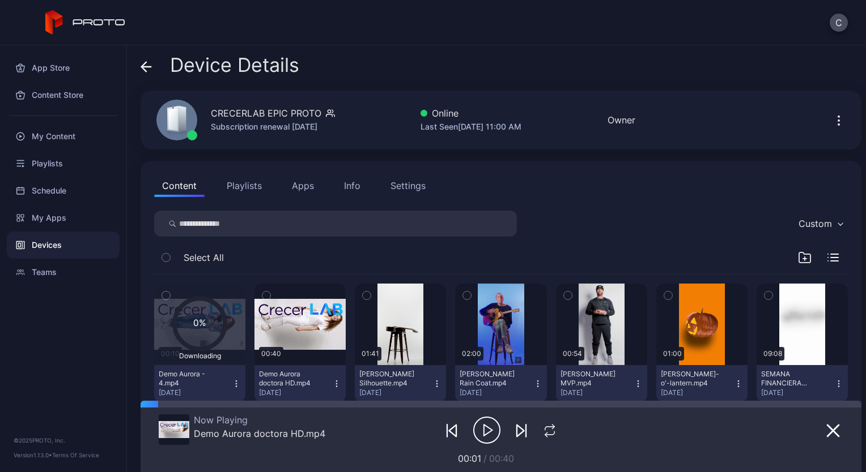
click at [489, 423] on icon "button" at bounding box center [486, 430] width 27 height 28
click at [484, 429] on icon "button" at bounding box center [484, 431] width 0 height 8
click at [484, 429] on icon "button" at bounding box center [488, 430] width 8 height 11
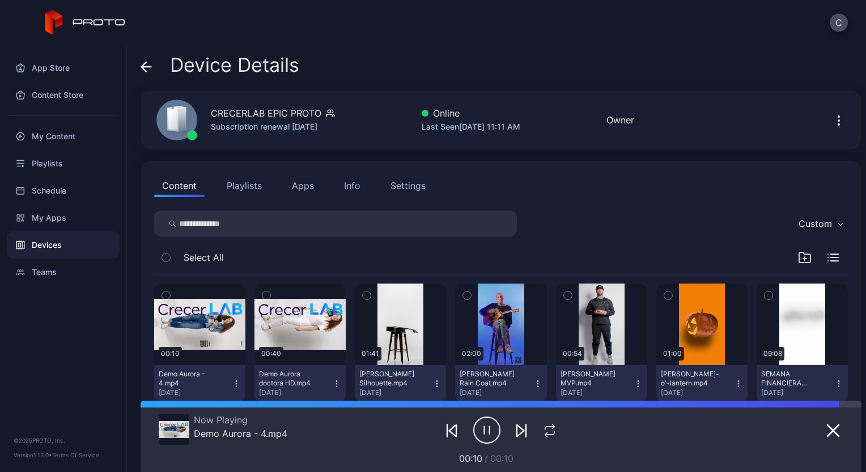
click at [479, 432] on icon "button" at bounding box center [486, 430] width 27 height 28
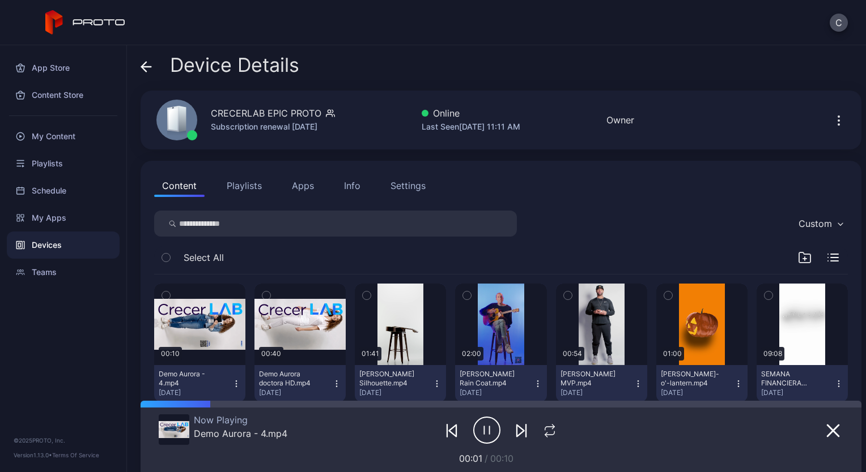
click at [479, 432] on icon "button" at bounding box center [486, 430] width 27 height 28
click at [66, 137] on div "My Content" at bounding box center [63, 136] width 113 height 27
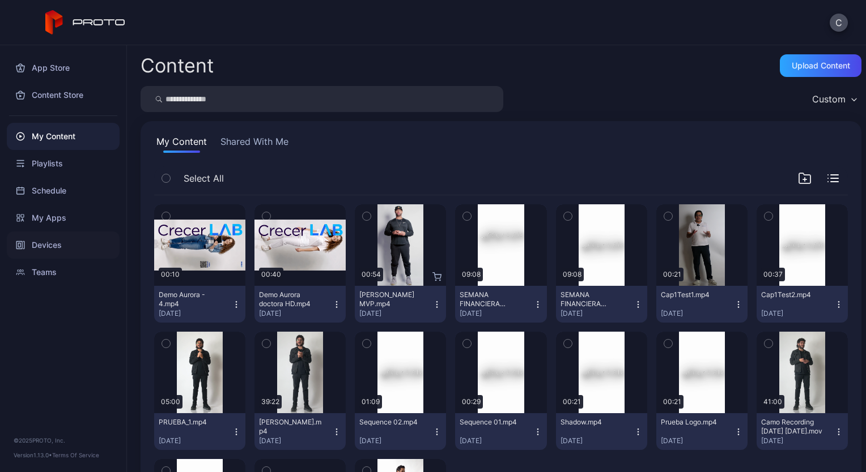
click at [52, 242] on div "Devices" at bounding box center [63, 245] width 113 height 27
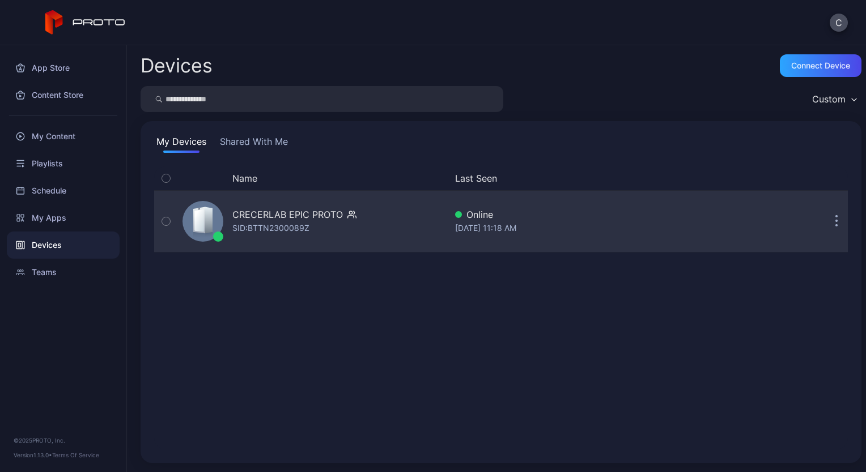
click at [280, 218] on div "CRECERLAB EPIC PROTO" at bounding box center [287, 215] width 110 height 14
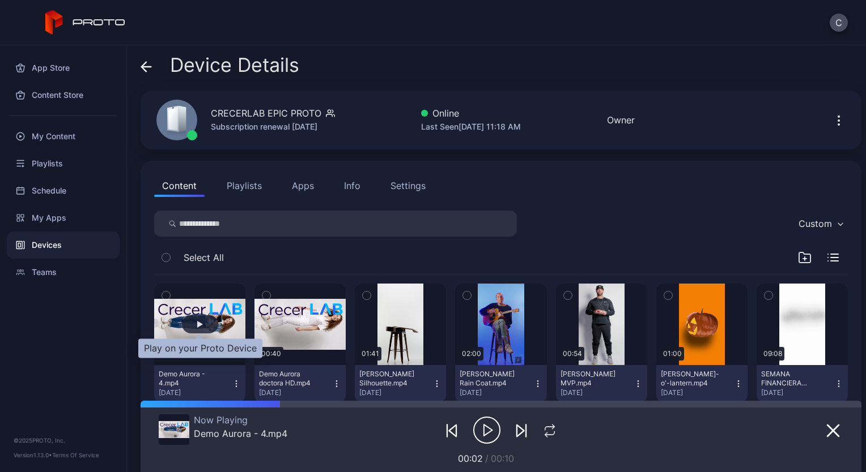
click at [215, 323] on div "button" at bounding box center [200, 325] width 36 height 18
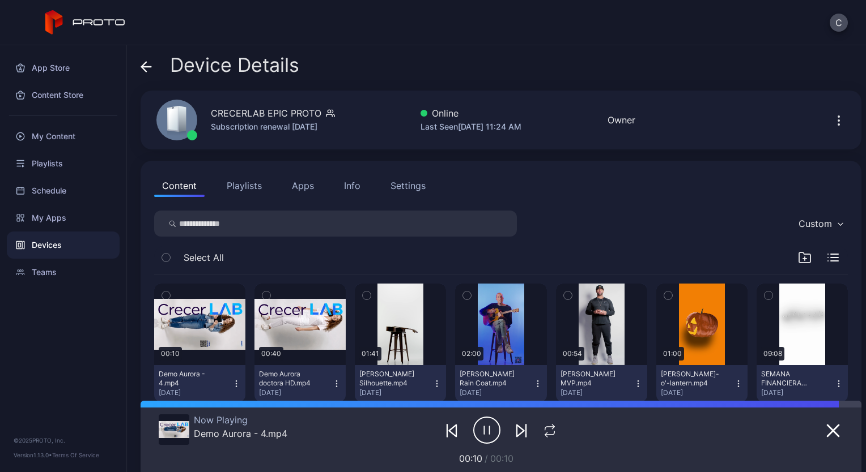
click at [485, 433] on icon "button" at bounding box center [486, 430] width 27 height 28
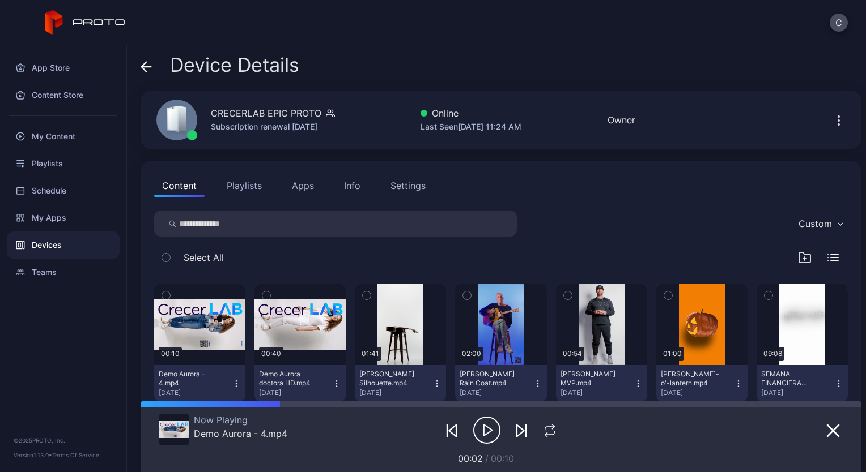
click at [485, 433] on icon "button" at bounding box center [486, 430] width 27 height 28
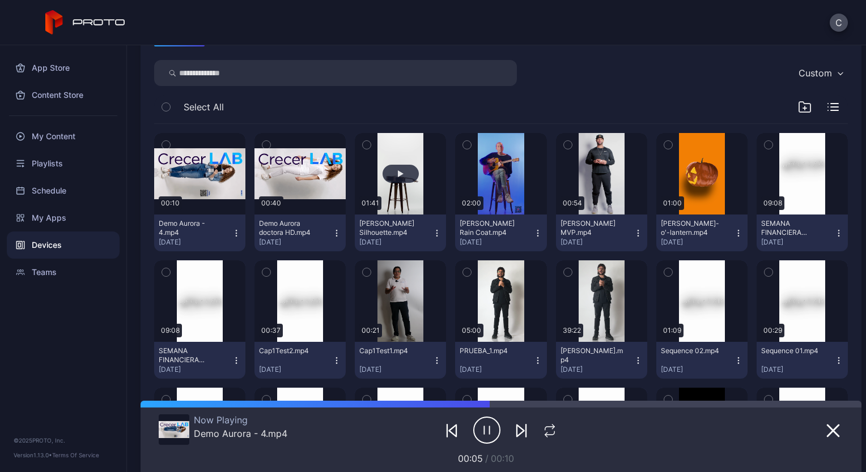
scroll to position [153, 0]
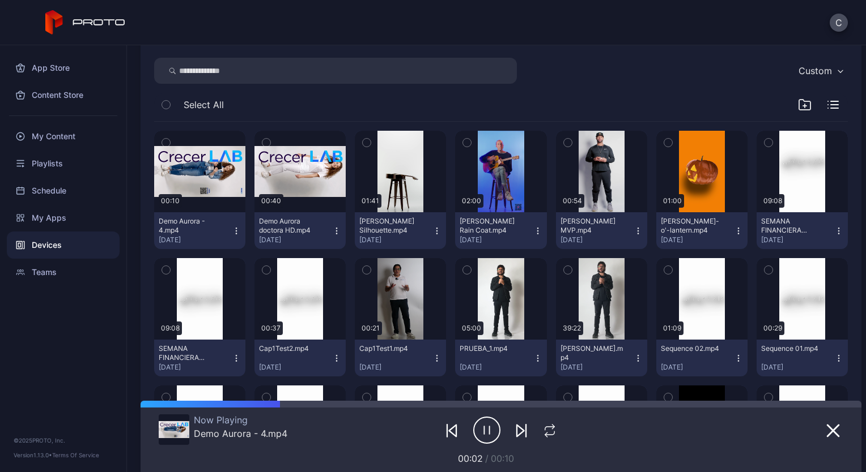
click at [484, 429] on icon "button" at bounding box center [484, 431] width 0 height 8
